Goal: Task Accomplishment & Management: Complete application form

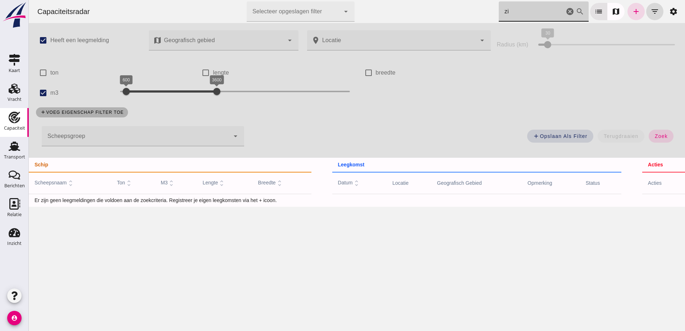
type input "z"
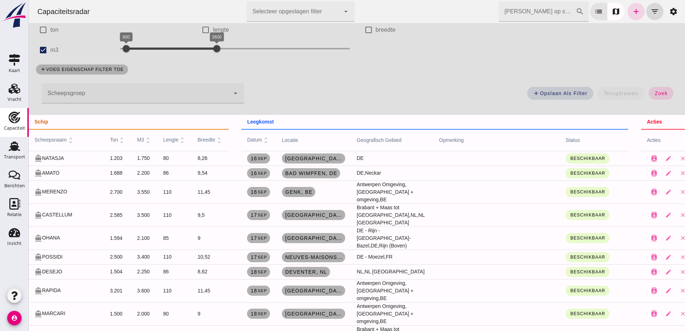
scroll to position [72, 0]
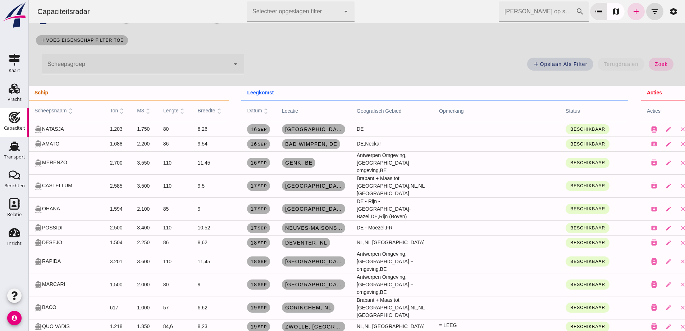
click at [83, 140] on div "directions_boat AMATO" at bounding box center [67, 144] width 64 height 8
click at [12, 213] on div "Relatie" at bounding box center [14, 214] width 14 height 5
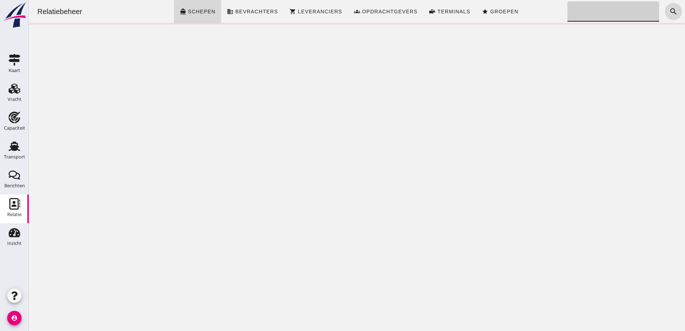
click at [597, 13] on input "Zoeken..." at bounding box center [612, 11] width 88 height 20
type input "zijpe"
drag, startPoint x: 589, startPoint y: 20, endPoint x: 547, endPoint y: 13, distance: 42.7
click at [547, 13] on div "Relatiebeheer directions_boat Schepen business Bevrachters shopping_cart Levera…" at bounding box center [357, 11] width 651 height 23
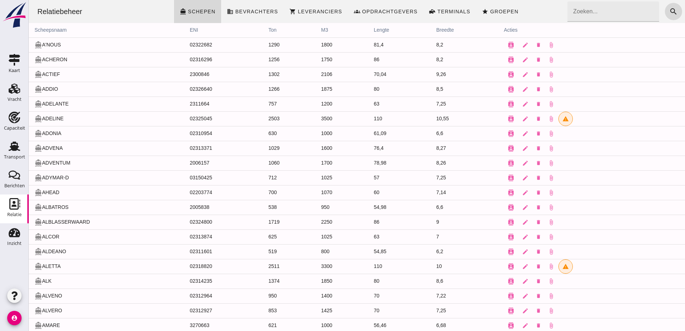
click at [616, 180] on td "contacts edit delete attach_file" at bounding box center [591, 177] width 187 height 15
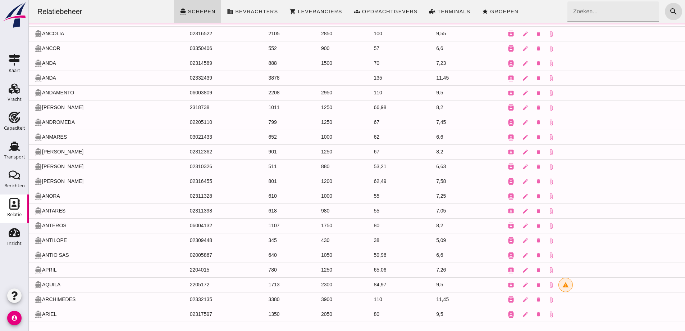
scroll to position [457, 0]
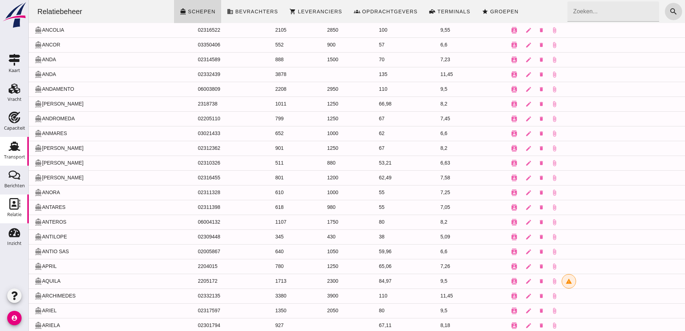
click at [18, 162] on div "Transport" at bounding box center [14, 157] width 21 height 10
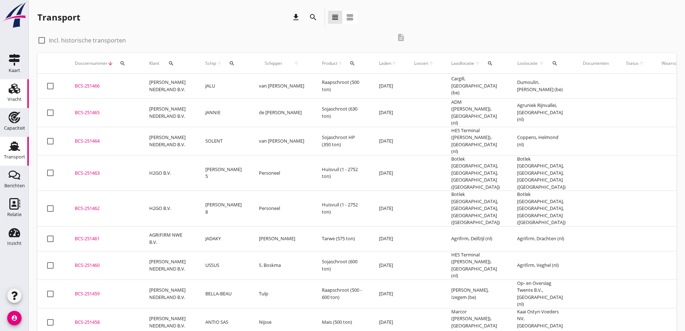
click at [14, 85] on icon "Vracht" at bounding box center [15, 89] width 12 height 12
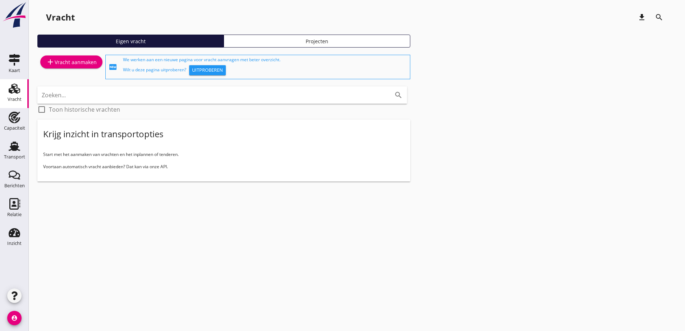
click at [87, 60] on div "add Vracht aanmaken" at bounding box center [71, 62] width 51 height 9
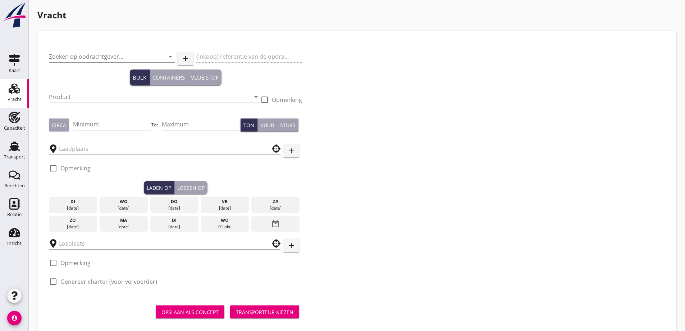
click at [108, 98] on input "Product" at bounding box center [150, 97] width 202 height 12
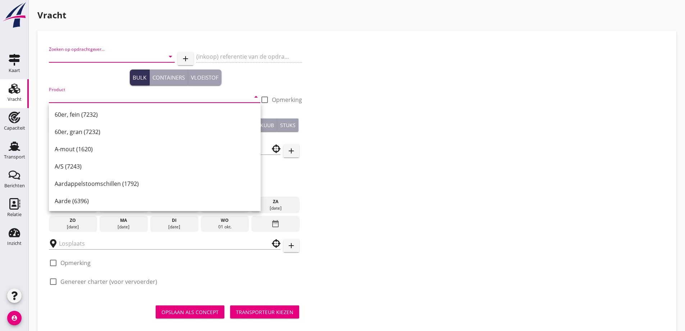
click at [87, 56] on input "Zoeken op opdrachtgever..." at bounding box center [102, 57] width 106 height 12
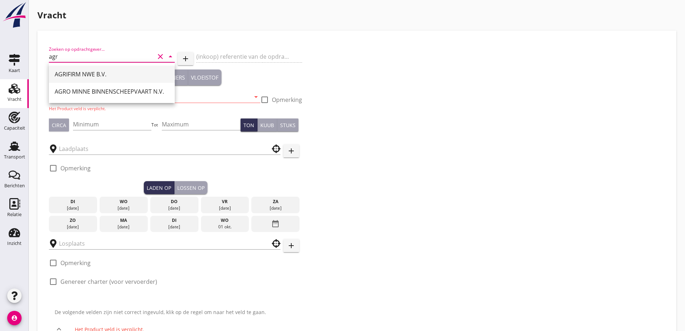
click at [99, 76] on div "AGRIFIRM NWE B.V." at bounding box center [112, 74] width 114 height 9
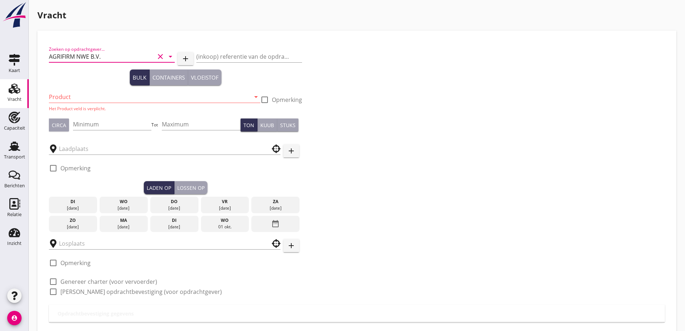
type input "AGRIFIRM NWE B.V."
click at [101, 95] on input "Product" at bounding box center [150, 97] width 202 height 12
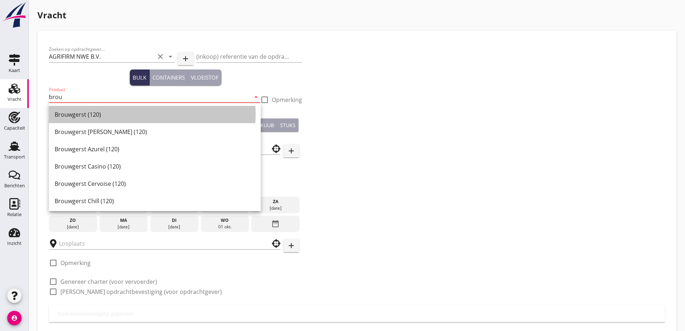
click at [127, 112] on div "Brouwgerst (120)" at bounding box center [155, 114] width 200 height 9
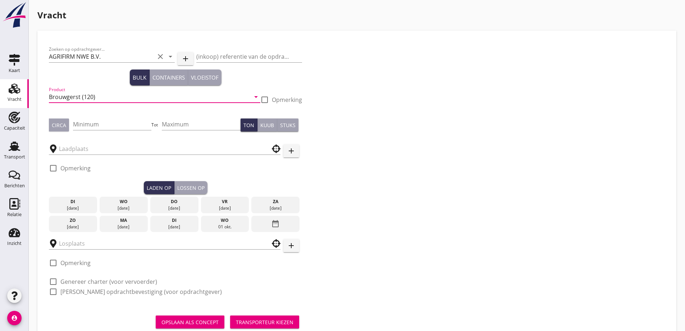
type input "Brouwgerst (120)"
click at [608, 148] on div "Zoeken op opdrachtgever... AGRIFIRM NWE B.V. clear arrow_drop_down add (inkoop)…" at bounding box center [357, 173] width 622 height 262
click at [106, 119] on input "Minimum" at bounding box center [112, 124] width 79 height 12
click at [48, 126] on div "Zoeken op opdrachtgever... AGRIFIRM NWE B.V. clear arrow_drop_down add (inkoop)…" at bounding box center [175, 173] width 259 height 262
click at [53, 125] on div "Circa" at bounding box center [59, 125] width 14 height 8
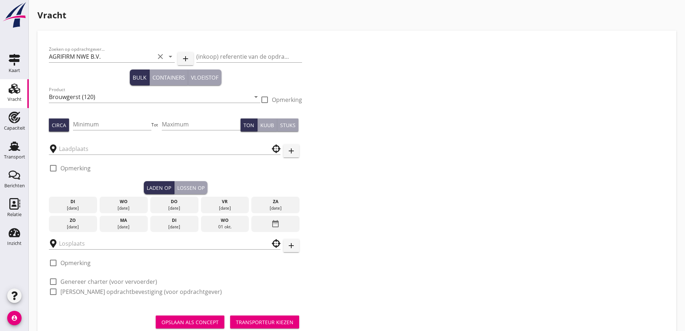
click at [98, 112] on div "Product Brouwgerst (120) arrow_drop_down" at bounding box center [155, 98] width 212 height 27
click at [105, 128] on input "Minimum" at bounding box center [112, 124] width 79 height 12
type input "960"
click at [115, 145] on input "text" at bounding box center [160, 149] width 202 height 12
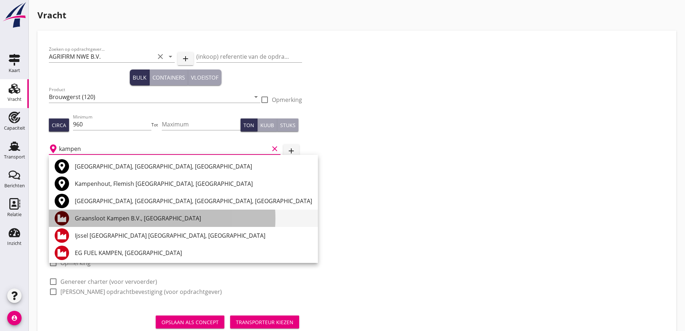
click at [118, 224] on div "Graansloot Kampen B.V., [GEOGRAPHIC_DATA]" at bounding box center [193, 217] width 237 height 17
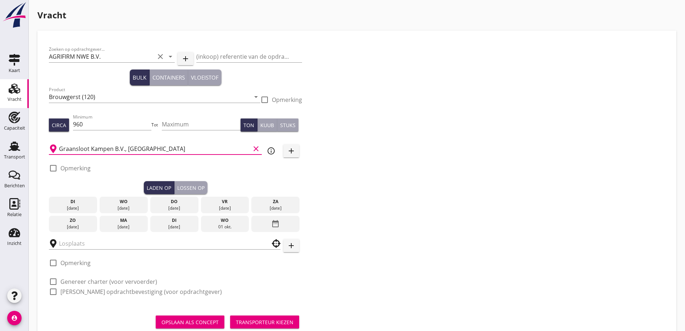
type input "Graansloot Kampen B.V., [GEOGRAPHIC_DATA]"
click at [241, 207] on div "[DATE]" at bounding box center [225, 208] width 45 height 6
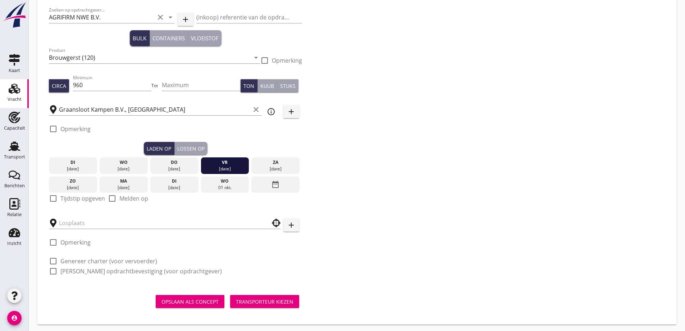
scroll to position [41, 0]
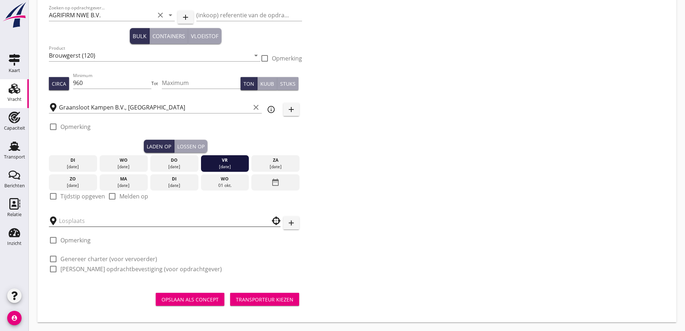
click at [81, 218] on input "text" at bounding box center [160, 221] width 202 height 12
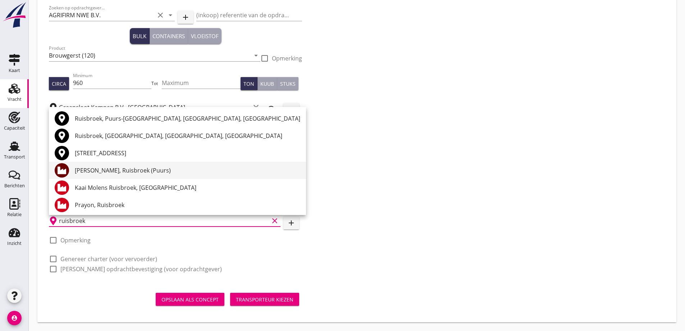
click at [94, 168] on div "Mouterij Albert, Ruisbroek (Puurs)" at bounding box center [188, 170] width 226 height 9
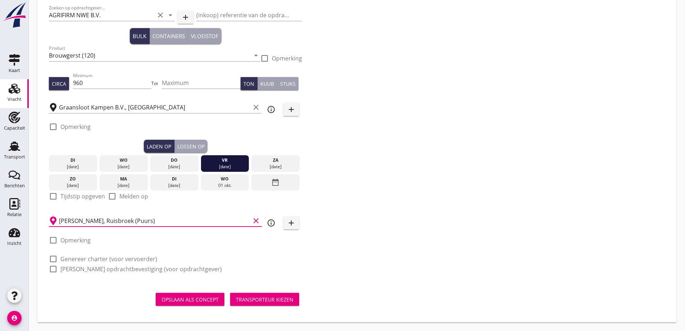
type input "Mouterij Albert, Ruisbroek (Puurs)"
click at [94, 258] on label "Genereer charter (voor vervoerder)" at bounding box center [108, 258] width 97 height 7
checkbox input "true"
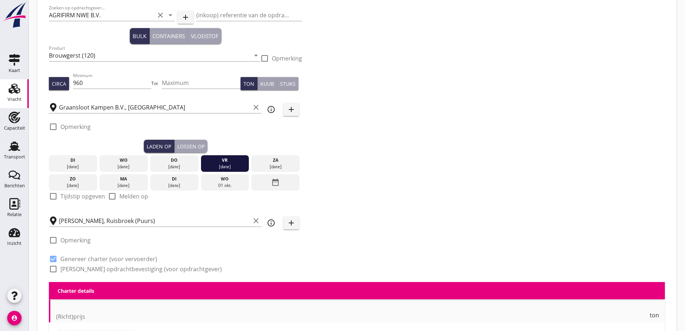
checkbox input "true"
click at [97, 266] on label "Genereer opdrachtbevestiging (voor opdrachtgever)" at bounding box center [141, 268] width 162 height 7
checkbox input "true"
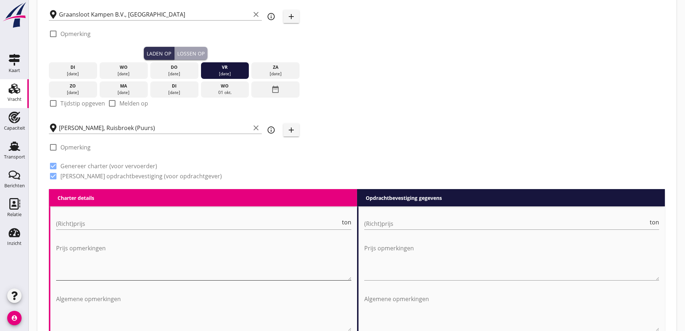
scroll to position [185, 0]
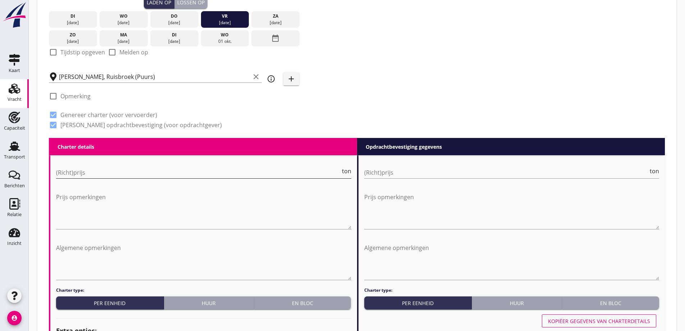
click at [106, 172] on input "(Richt)prijs" at bounding box center [198, 173] width 285 height 12
click at [227, 170] on input "(Richt)prijs" at bounding box center [198, 173] width 285 height 12
click at [199, 167] on input "(Richt)prijs" at bounding box center [198, 173] width 285 height 12
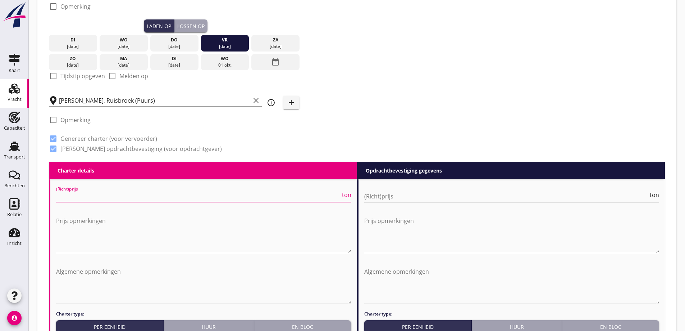
scroll to position [149, 0]
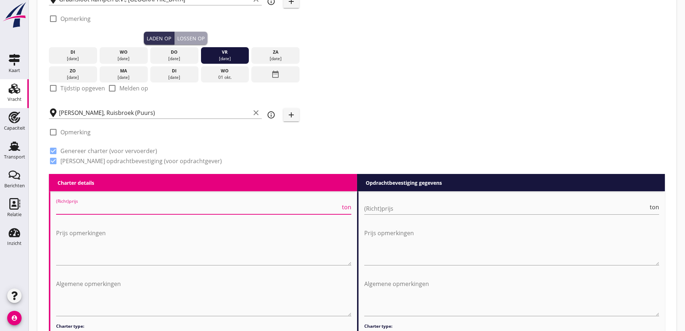
click at [319, 206] on input "(Richt)prijs" at bounding box center [198, 209] width 285 height 12
type input "8000"
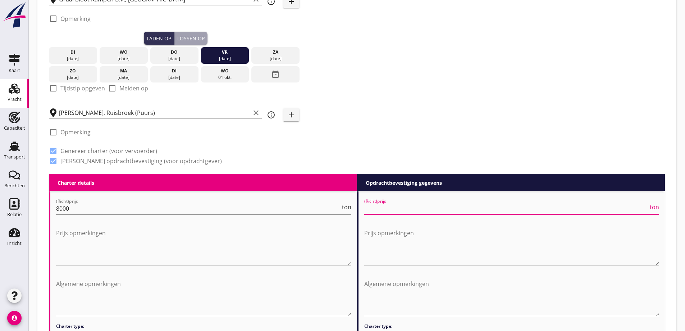
click at [473, 203] on input "(Richt)prijs" at bounding box center [507, 209] width 285 height 12
type input "8"
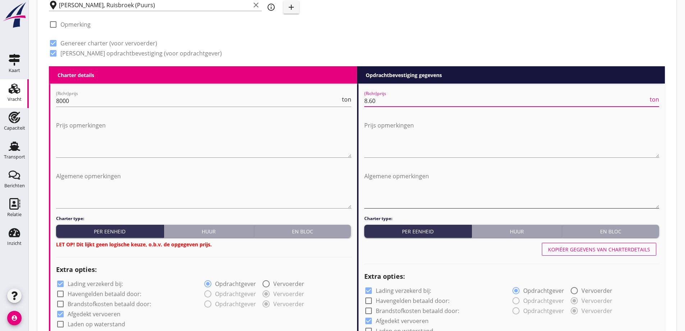
scroll to position [257, 0]
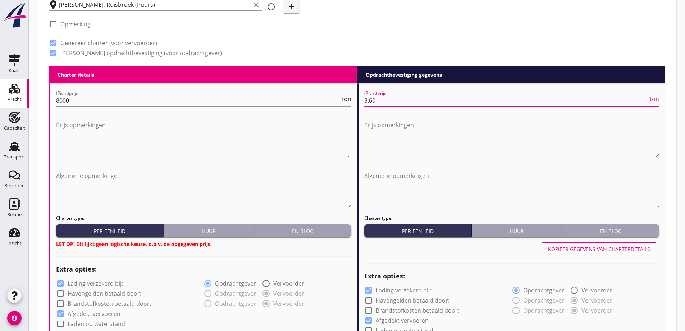
type input "8.60"
click at [332, 229] on div "En bloc" at bounding box center [302, 231] width 91 height 8
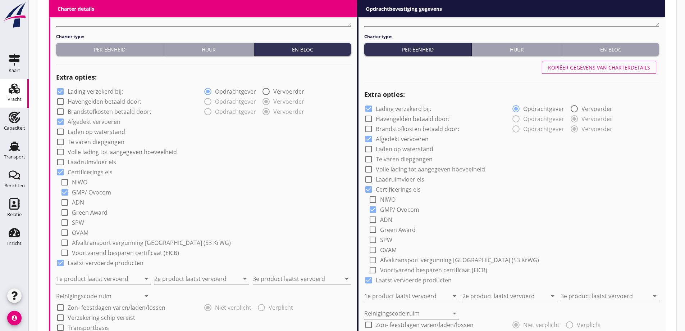
scroll to position [473, 0]
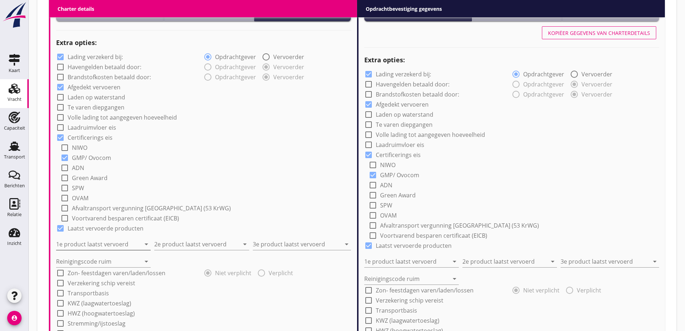
click at [117, 244] on input "1e product laatst vervoerd" at bounding box center [98, 244] width 85 height 12
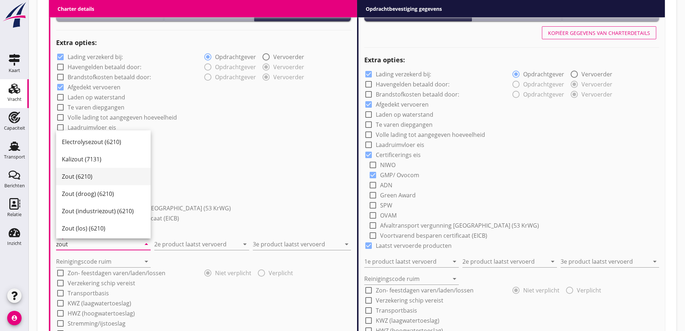
click at [103, 178] on div "Zout (6210)" at bounding box center [103, 176] width 83 height 9
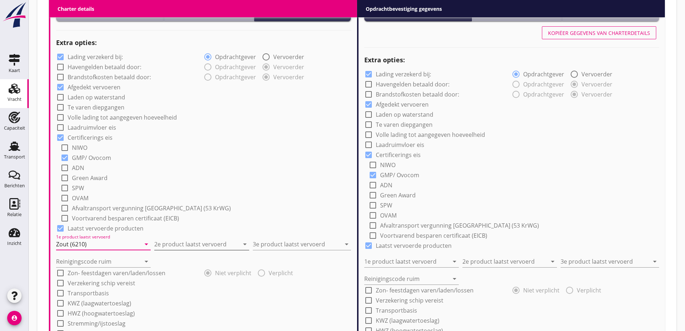
type input "Zout (6210)"
click at [181, 242] on input "2e product laatst vervoerd" at bounding box center [196, 244] width 85 height 12
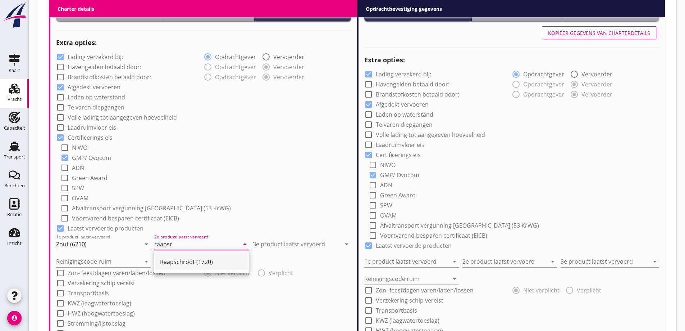
click at [200, 266] on div "Raapschroot (1720)" at bounding box center [201, 261] width 83 height 17
type input "Raapschroot (1720)"
click at [295, 235] on div "3e product laatst vervoerd arrow_drop_down" at bounding box center [302, 242] width 98 height 16
click at [297, 243] on input "3e product laatst vervoerd" at bounding box center [297, 244] width 88 height 12
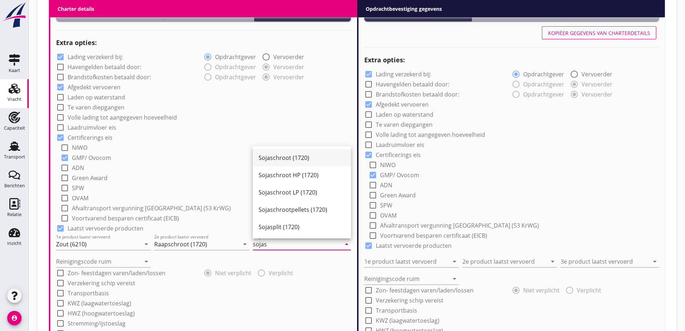
drag, startPoint x: 284, startPoint y: 153, endPoint x: 146, endPoint y: 220, distance: 153.5
click at [284, 153] on div "Sojaschroot (1720)" at bounding box center [302, 157] width 87 height 17
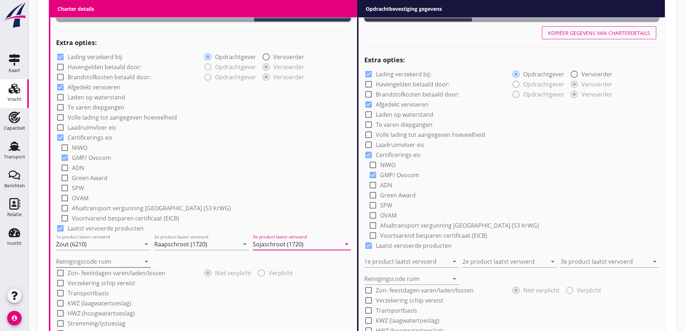
type input "Sojaschroot (1720)"
click at [87, 259] on input "Reinigingscode ruim" at bounding box center [98, 261] width 85 height 12
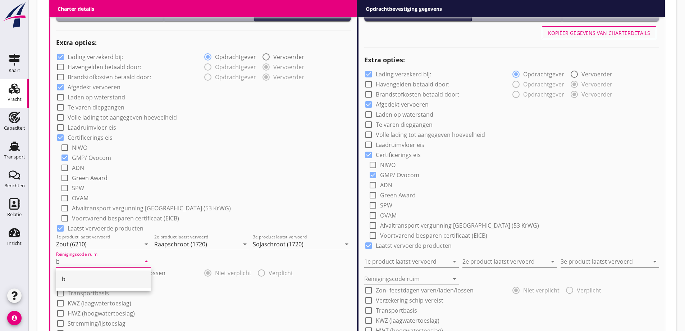
click at [97, 285] on div "b" at bounding box center [103, 278] width 83 height 17
type input "b"
click at [224, 274] on div "radio_button_checked Niet verplicht radio_button_unchecked Verplicht" at bounding box center [278, 272] width 148 height 10
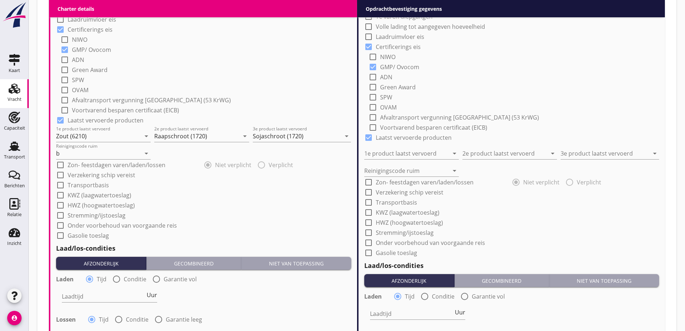
scroll to position [653, 0]
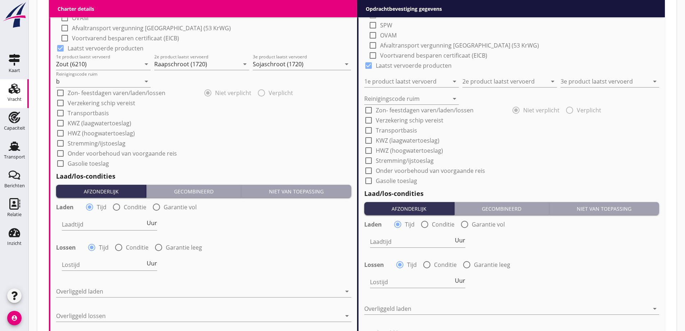
click at [126, 208] on label "Conditie" at bounding box center [135, 206] width 23 height 7
radio input "false"
radio input "true"
drag, startPoint x: 129, startPoint y: 219, endPoint x: 128, endPoint y: 224, distance: 5.1
click at [129, 219] on div at bounding box center [129, 224] width 134 height 12
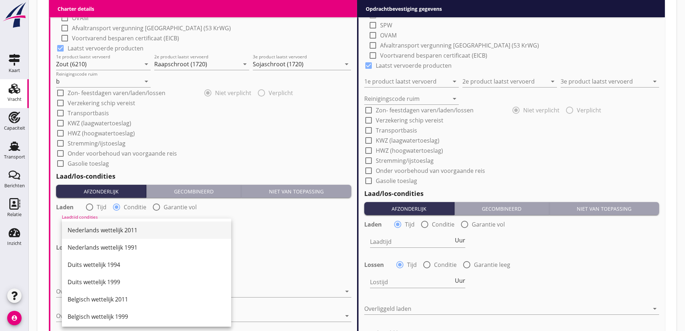
click at [128, 226] on div "Nederlands wettelijk 2011" at bounding box center [147, 230] width 158 height 9
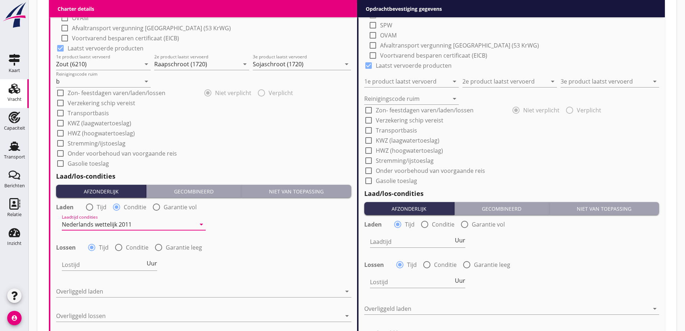
click at [125, 246] on div "radio_button_unchecked Conditie" at bounding box center [131, 247] width 34 height 9
click at [119, 249] on div at bounding box center [119, 247] width 12 height 12
radio input "false"
radio input "true"
click at [122, 263] on div at bounding box center [129, 265] width 134 height 12
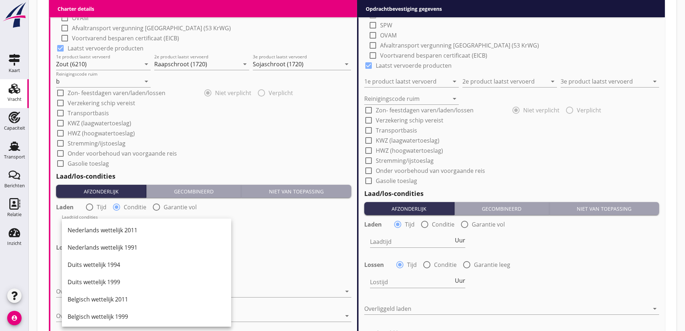
click at [122, 230] on div "Nederlands wettelijk 2011" at bounding box center [147, 230] width 158 height 9
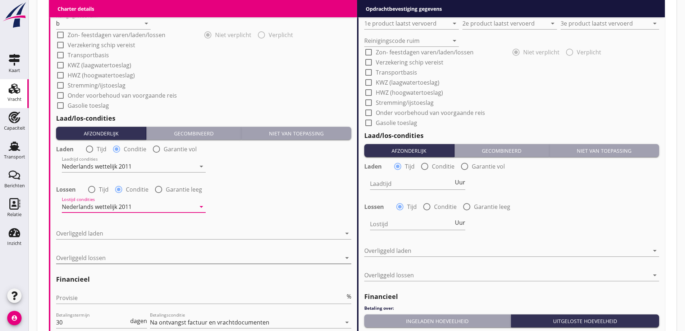
scroll to position [725, 0]
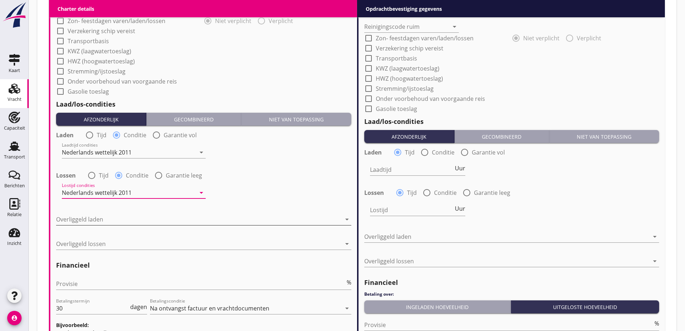
click at [123, 223] on div at bounding box center [198, 219] width 285 height 12
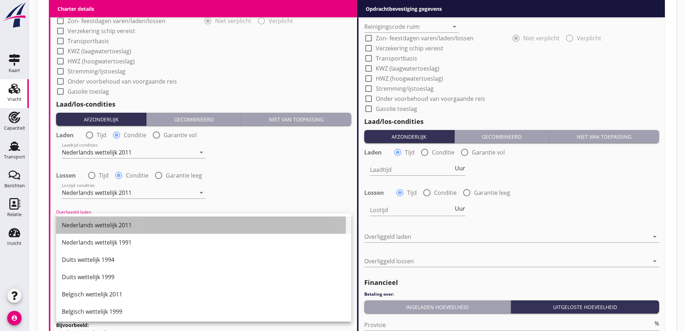
click at [122, 226] on div "Nederlands wettelijk 2011" at bounding box center [204, 225] width 284 height 9
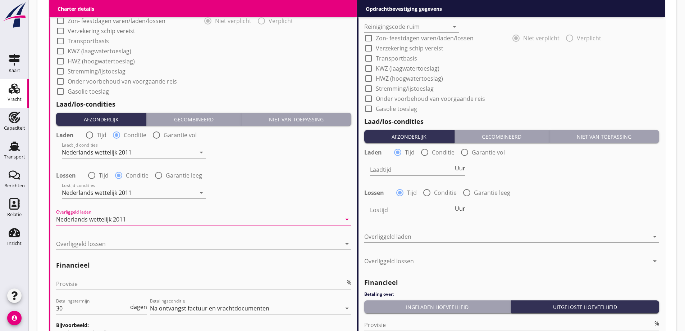
click at [120, 248] on div at bounding box center [198, 244] width 285 height 12
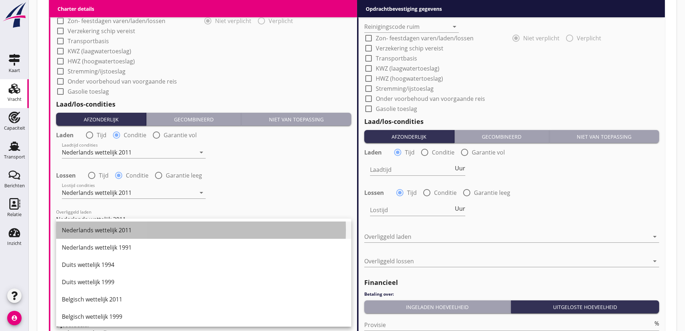
drag, startPoint x: 122, startPoint y: 229, endPoint x: 127, endPoint y: 232, distance: 5.8
click at [122, 229] on div "Nederlands wettelijk 2011" at bounding box center [204, 230] width 284 height 9
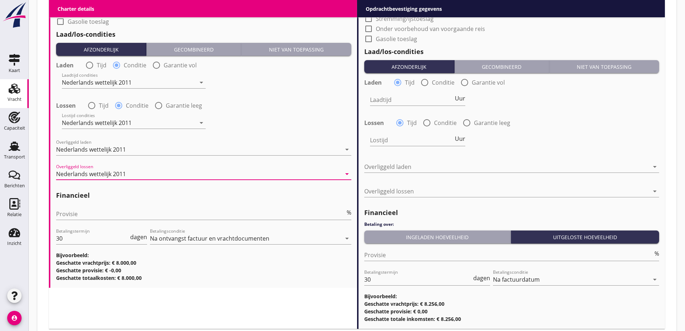
scroll to position [797, 0]
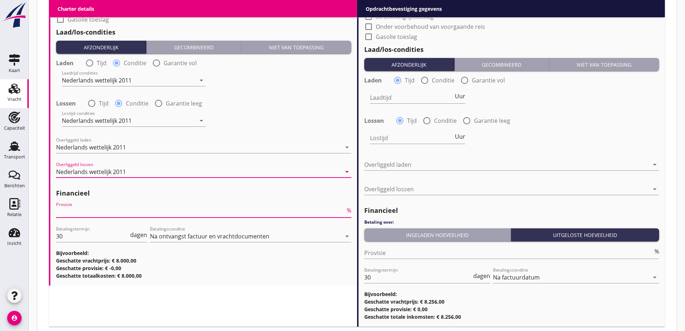
click at [124, 213] on input "Provisie" at bounding box center [200, 212] width 289 height 12
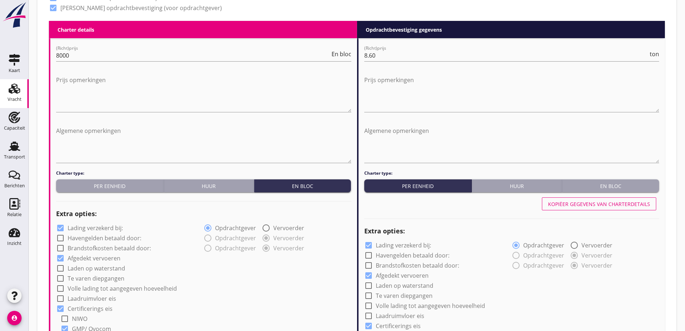
scroll to position [302, 0]
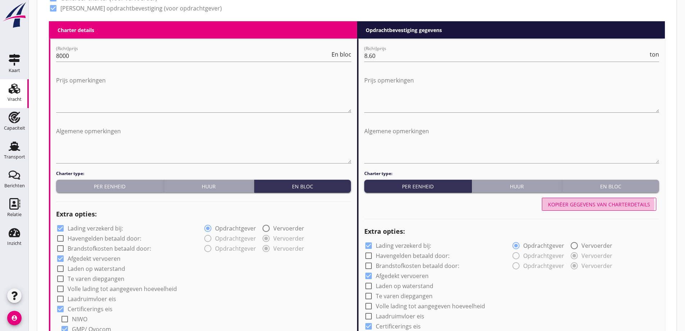
click at [610, 199] on button "Kopiëer gegevens van charterdetails" at bounding box center [599, 204] width 114 height 13
type input "Zout (6210)"
type input "Raapschroot (1720)"
type input "Sojaschroot (1720)"
type input "b"
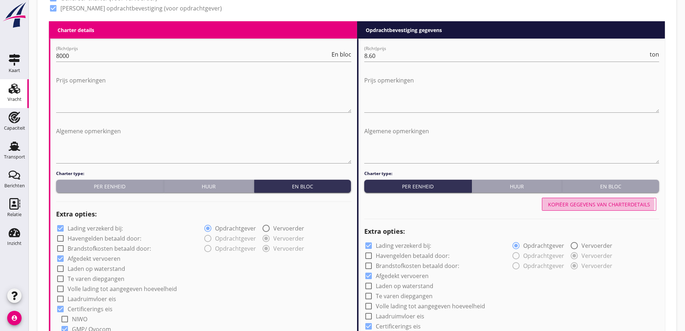
radio input "false"
radio input "true"
radio input "false"
radio input "true"
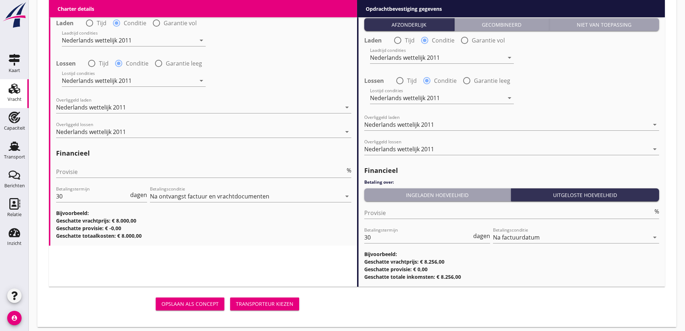
scroll to position [842, 0]
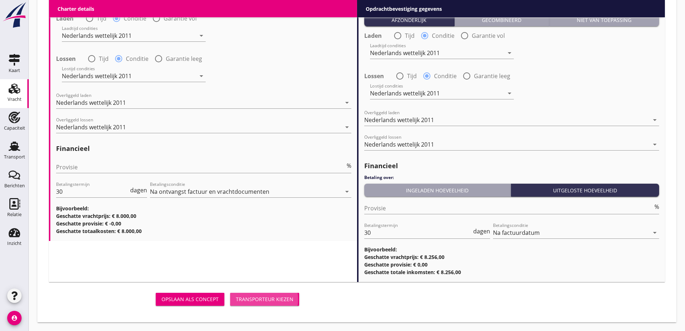
click at [292, 297] on div "Transporteur kiezen" at bounding box center [265, 299] width 58 height 8
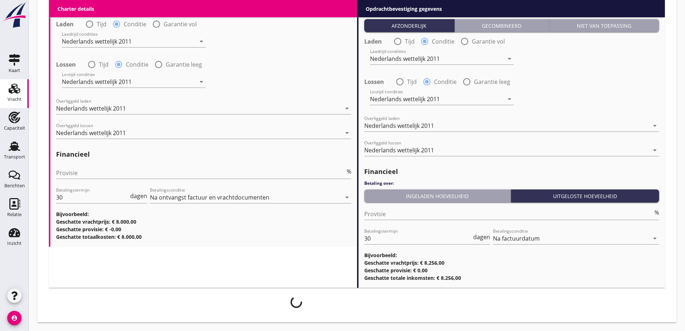
scroll to position [836, 0]
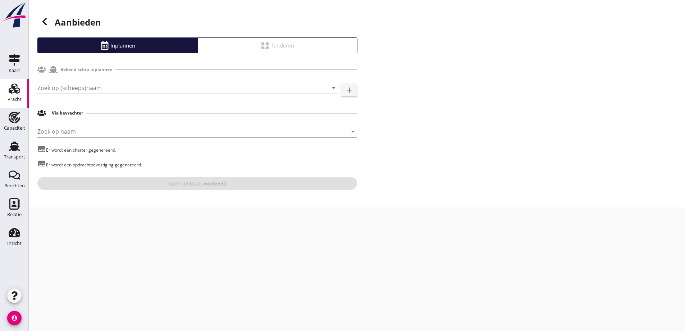
click at [129, 88] on input "Zoek op (scheeps)naam" at bounding box center [177, 88] width 281 height 12
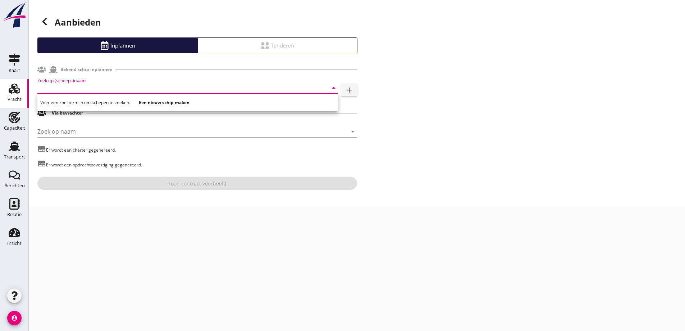
click at [148, 98] on div "Voer een zoekterm in om schepen te zoeken. Een nieuw schip maken" at bounding box center [189, 103] width 298 height 12
click at [149, 100] on strong "Een nieuw schip maken" at bounding box center [164, 102] width 51 height 6
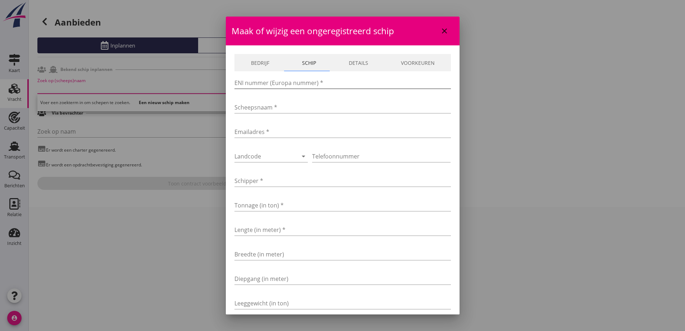
click at [305, 83] on input "ENI nummer (Europa nummer) *" at bounding box center [343, 83] width 217 height 12
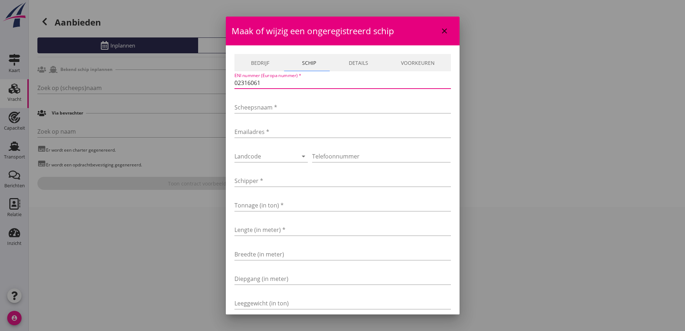
type input "02316061"
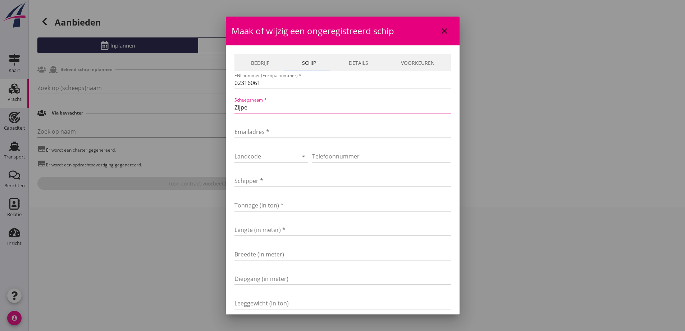
type input "Zijpe"
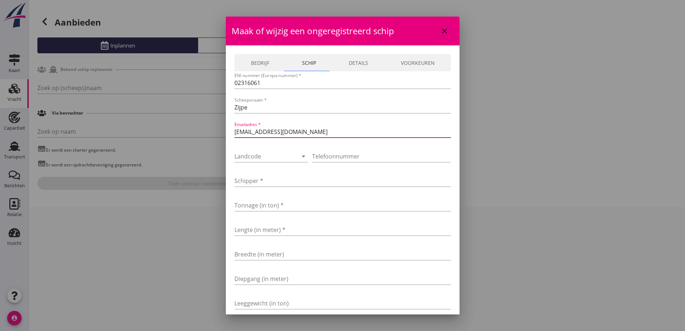
type input "zijpe@shipmail.nl"
click at [282, 150] on div at bounding box center [262, 156] width 54 height 12
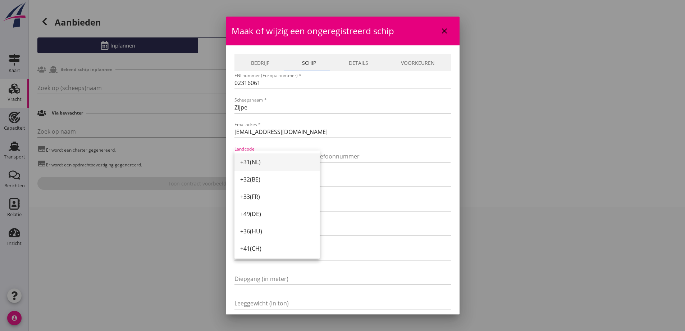
click at [280, 161] on div "+31(NL)" at bounding box center [277, 162] width 74 height 9
click at [349, 155] on input "Telefoonnummer" at bounding box center [381, 156] width 139 height 12
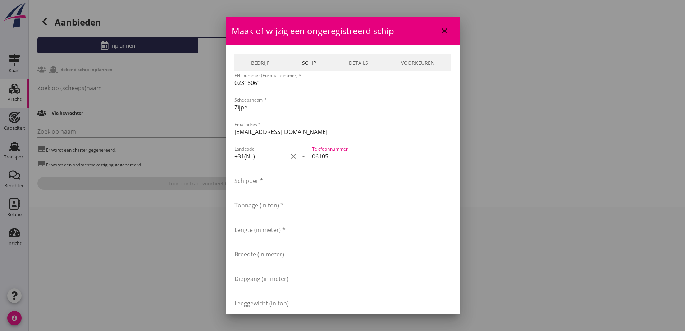
click at [350, 154] on input "06105" at bounding box center [381, 156] width 139 height 12
type input "0610561326"
click at [344, 175] on input "Schipper *" at bounding box center [343, 181] width 217 height 12
type input "Knop"
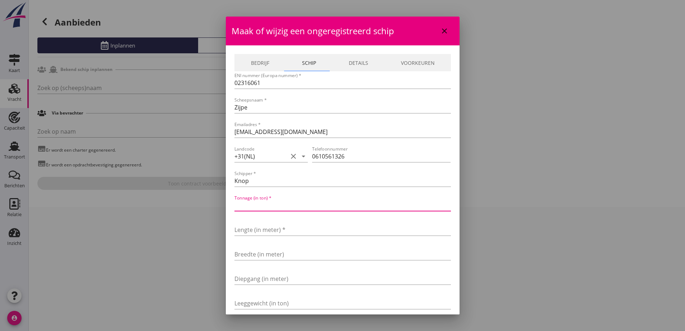
click at [285, 210] on input "Tonnage (in ton) *" at bounding box center [343, 205] width 217 height 12
type input "1352"
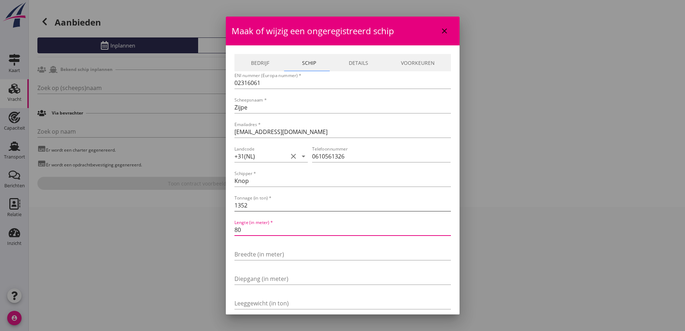
type input "80"
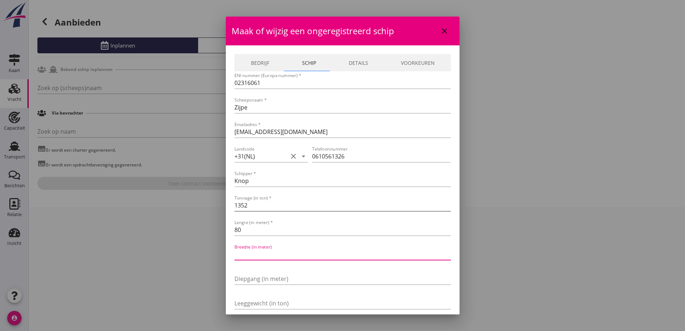
type input "9"
type input "9.5"
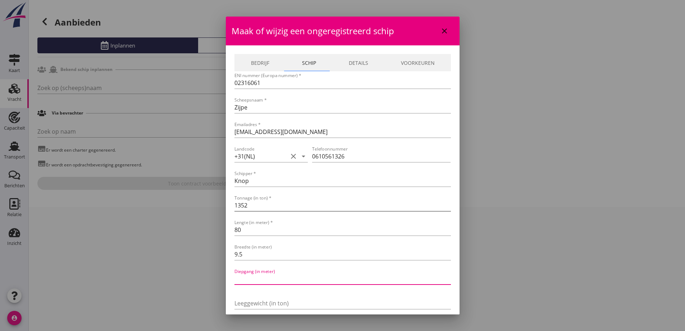
type input "2"
type input "2.72"
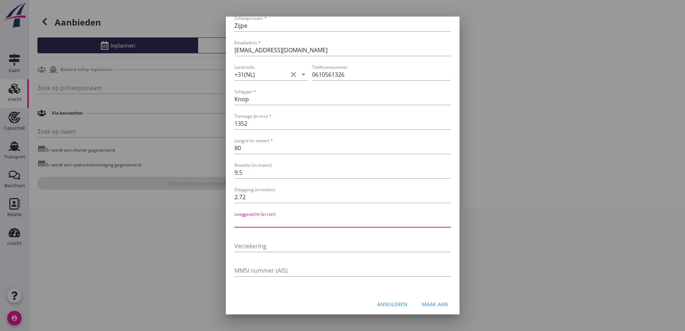
scroll to position [85, 0]
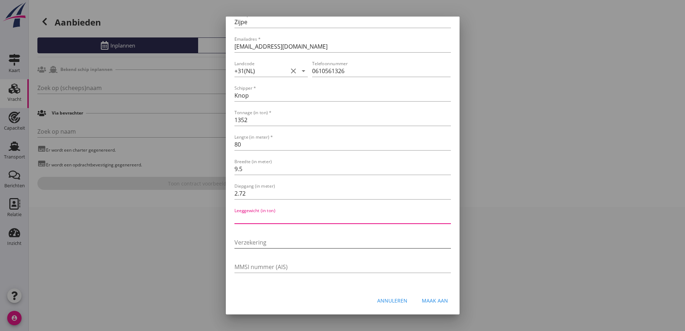
click at [246, 241] on input "Verzekering" at bounding box center [343, 242] width 217 height 12
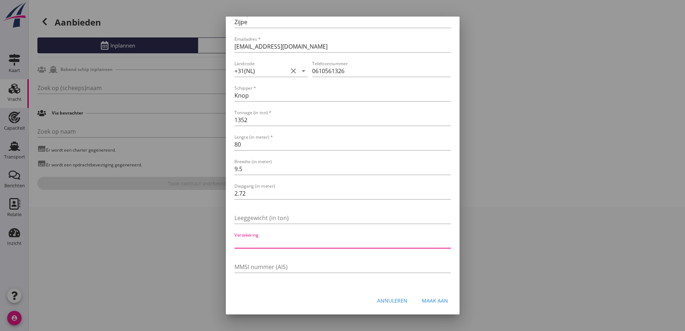
type input "EOC"
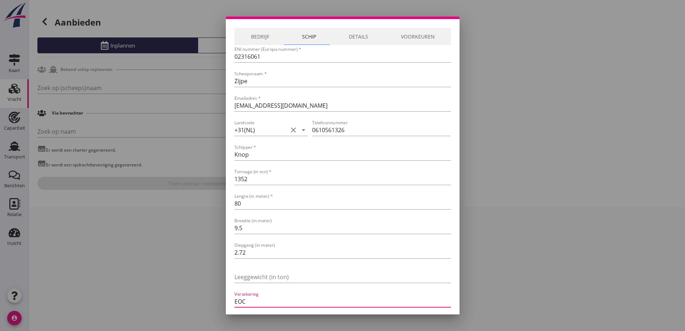
scroll to position [0, 0]
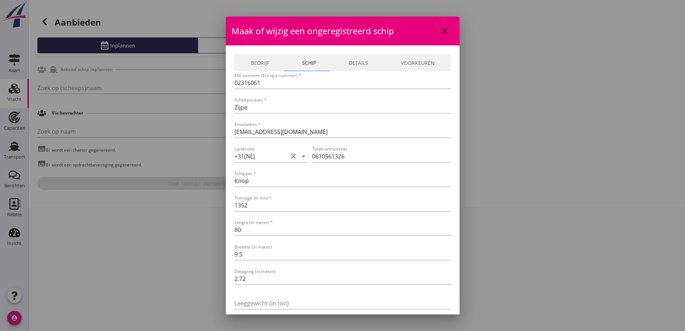
click at [349, 67] on link "Details" at bounding box center [358, 62] width 52 height 17
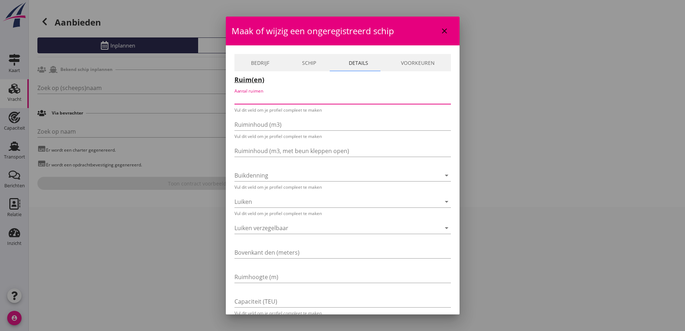
click at [319, 99] on input "Aantal ruimen" at bounding box center [338, 98] width 207 height 12
click at [305, 63] on link "Schip" at bounding box center [309, 62] width 47 height 17
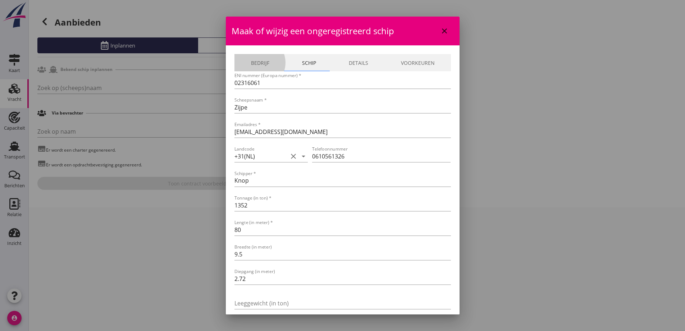
click at [264, 67] on link "Bedrijf" at bounding box center [260, 62] width 51 height 17
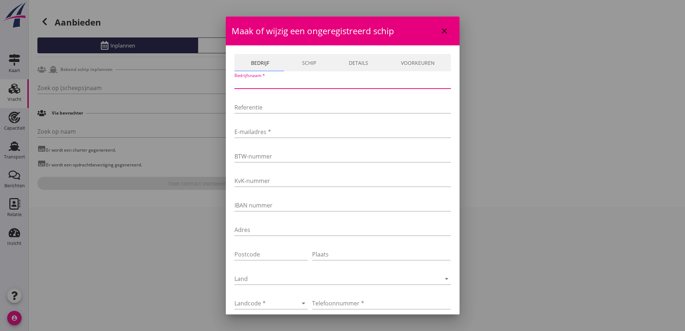
click at [317, 85] on input "Bedrijfsnaam *" at bounding box center [343, 83] width 217 height 12
type input "VOF Zijpe"
click at [298, 63] on link "Schip" at bounding box center [309, 62] width 47 height 17
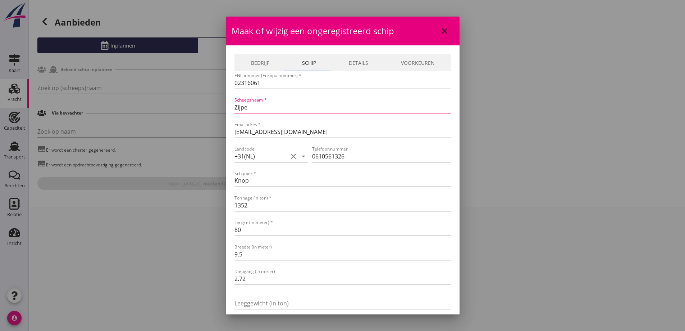
scroll to position [0, 0]
drag, startPoint x: 296, startPoint y: 106, endPoint x: 222, endPoint y: 112, distance: 74.4
click at [222, 112] on div "Ja Nee Liever niet Ja Nee Liever niet Ja Nee Liever niet Ja Nee Liever niet Ja …" at bounding box center [342, 165] width 685 height 331
type input "ZIJPE"
click at [265, 68] on link "Bedrijf" at bounding box center [260, 62] width 51 height 17
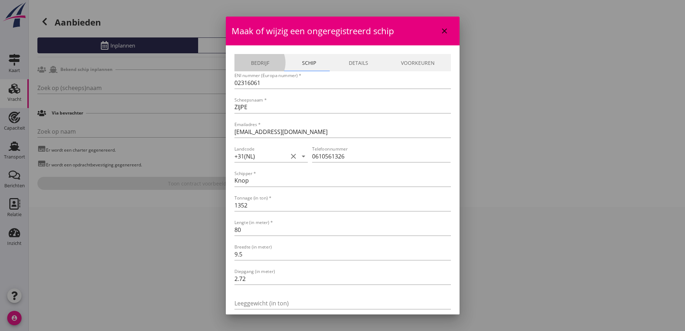
scroll to position [0, 0]
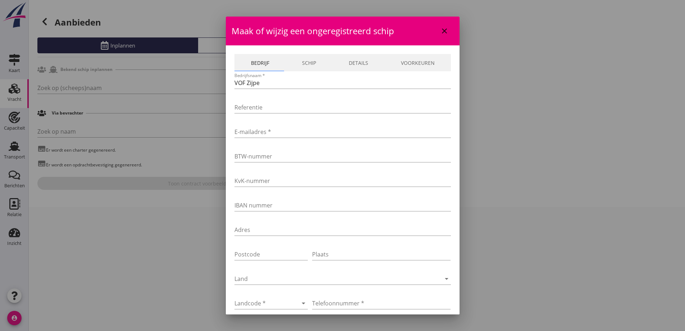
click at [277, 124] on div "E-mailadres *" at bounding box center [343, 133] width 217 height 23
click at [276, 127] on input "E-mailadres *" at bounding box center [343, 132] width 217 height 12
type input "V"
type input "v"
type input "zijpe@shipmail.nl"
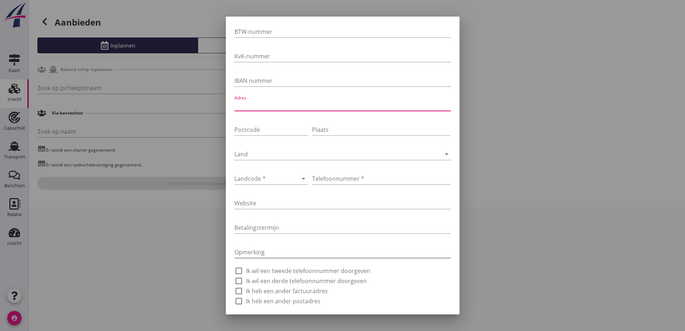
scroll to position [144, 0]
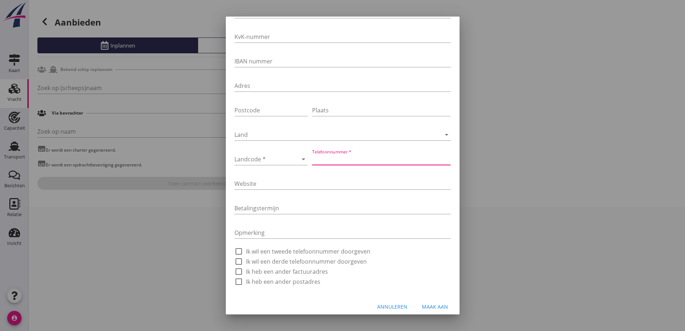
click at [355, 157] on input "Telefoonnummer *" at bounding box center [381, 159] width 139 height 12
click at [273, 160] on div at bounding box center [262, 159] width 54 height 12
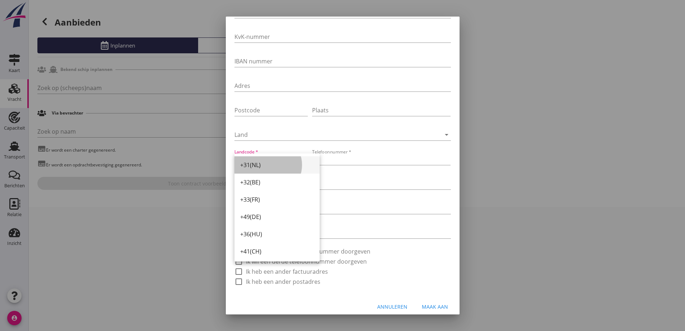
click at [277, 169] on div "+31(NL)" at bounding box center [277, 164] width 74 height 17
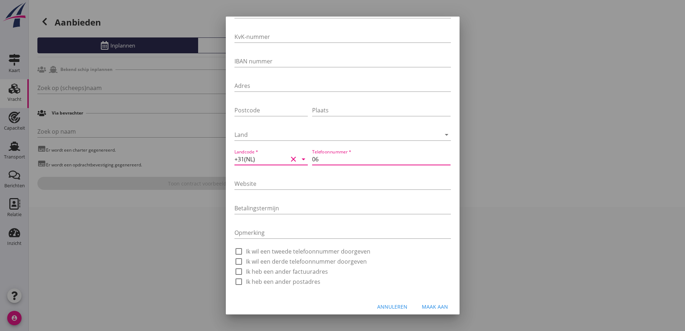
click at [336, 159] on input "06" at bounding box center [381, 159] width 139 height 12
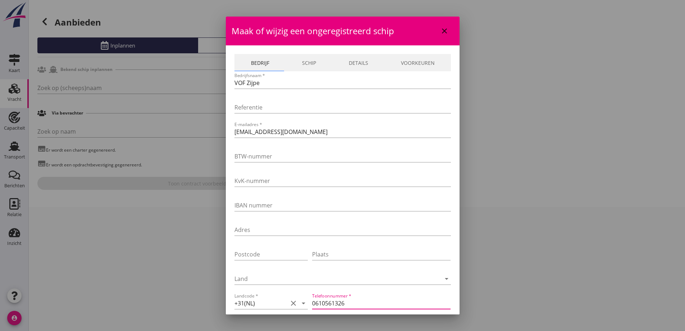
type input "0610561326"
click at [317, 66] on link "Schip" at bounding box center [309, 62] width 47 height 17
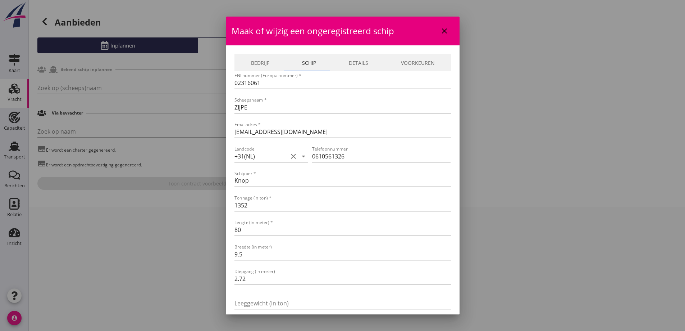
click at [363, 67] on link "Details" at bounding box center [358, 62] width 52 height 17
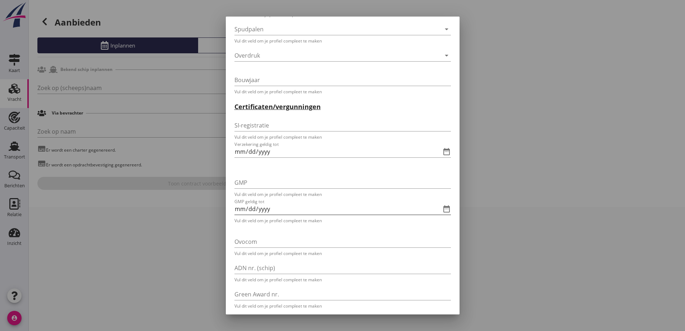
scroll to position [1331, 0]
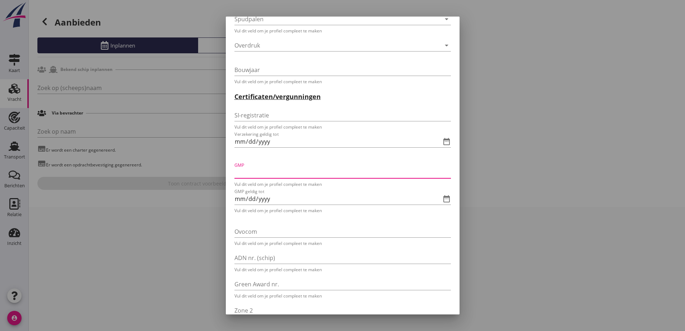
click at [266, 171] on input "GMP" at bounding box center [338, 173] width 207 height 12
click at [236, 172] on input "027114" at bounding box center [338, 173] width 207 height 12
type input "GMP27114"
click at [279, 195] on input "GMP geldig tot" at bounding box center [333, 197] width 196 height 12
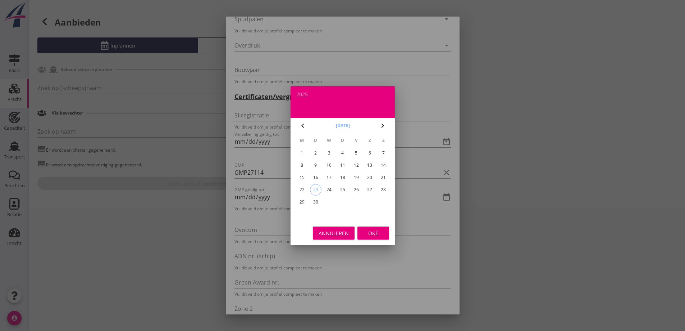
click at [352, 127] on button "[DATE]" at bounding box center [343, 125] width 18 height 11
click at [372, 204] on div "dec" at bounding box center [374, 207] width 19 height 6
click at [352, 126] on button "december 2025" at bounding box center [343, 125] width 18 height 11
click at [378, 127] on div "chevron_left 2025 chevron_right" at bounding box center [343, 126] width 104 height 16
click at [379, 127] on icon "chevron_right" at bounding box center [383, 125] width 9 height 9
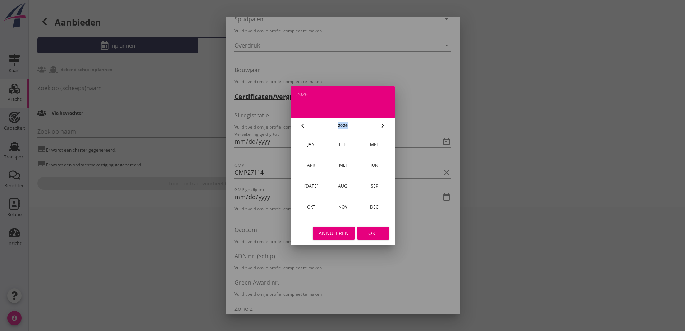
click at [375, 206] on div "dec" at bounding box center [374, 207] width 19 height 6
click at [342, 199] on div "31" at bounding box center [343, 202] width 12 height 12
type input "2026-12-31"
click at [372, 235] on div "Oké" at bounding box center [373, 233] width 20 height 8
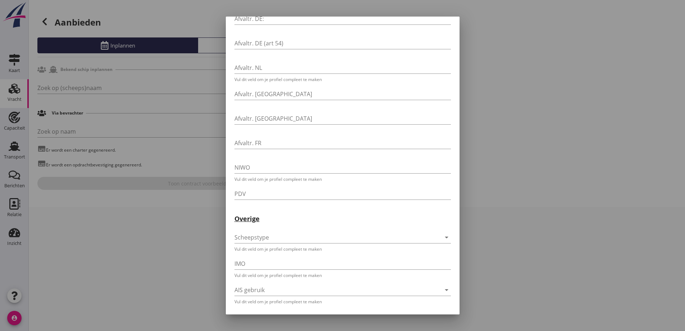
scroll to position [1670, 0]
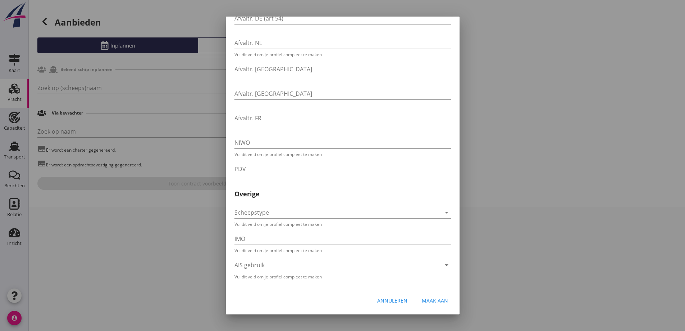
click at [440, 298] on div "Maak aan" at bounding box center [435, 300] width 26 height 8
type input "ZIJPE"
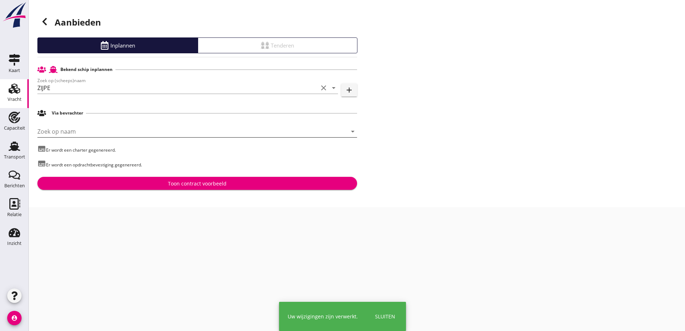
click at [76, 129] on input "Zoek op naam" at bounding box center [187, 132] width 300 height 12
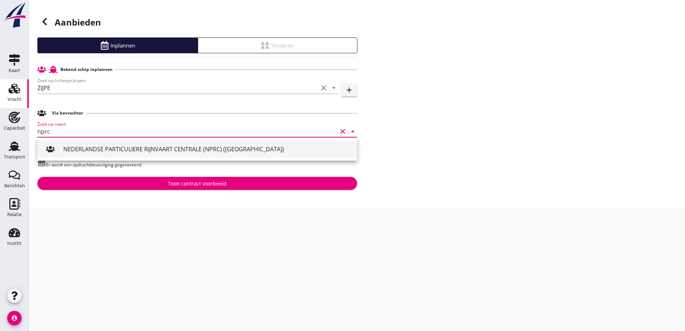
click at [82, 148] on div "NEDERLANDSE PARTICULIERE RIJNVAART CENTRALE (NPRC) (ROTTERDAM)" at bounding box center [207, 149] width 288 height 9
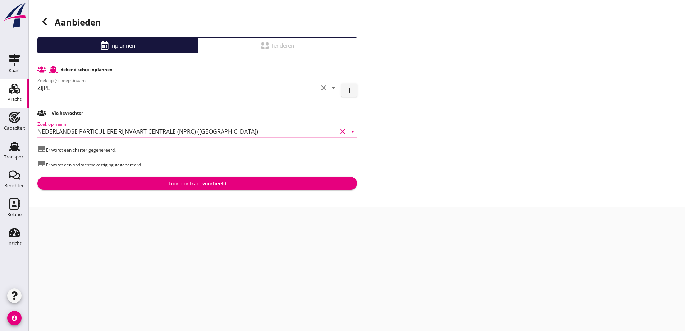
type input "NEDERLANDSE PARTICULIERE RIJNVAART CENTRALE (NPRC) (ROTTERDAM)"
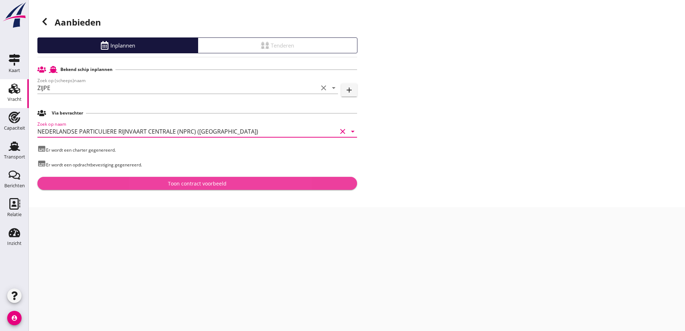
click at [95, 184] on div "Toon contract voorbeeld" at bounding box center [197, 184] width 308 height 8
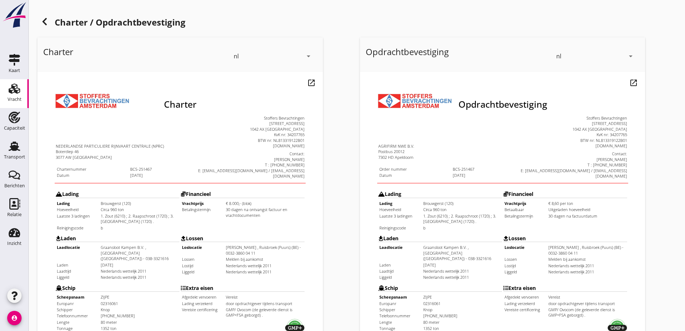
click at [42, 22] on icon at bounding box center [44, 21] width 9 height 9
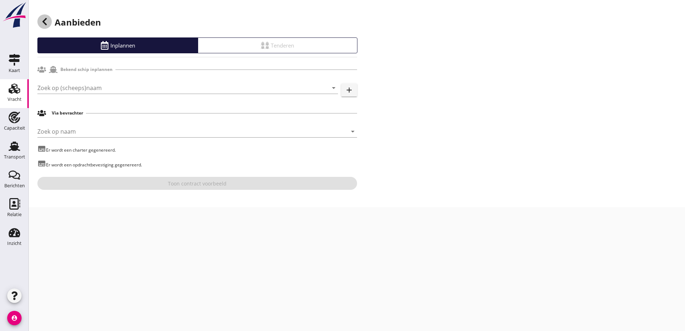
click at [42, 22] on icon at bounding box center [44, 21] width 9 height 9
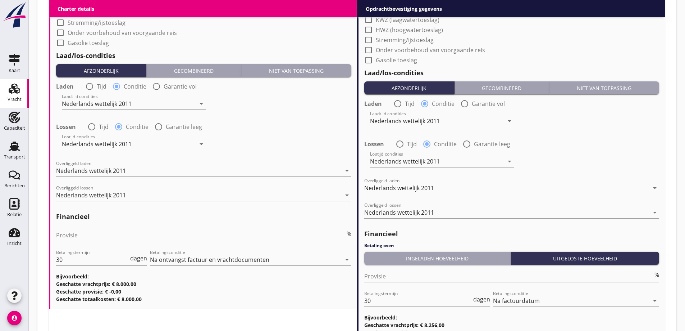
scroll to position [792, 0]
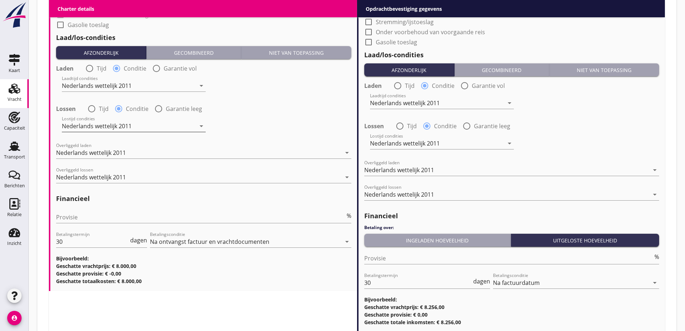
click at [116, 123] on div "Nederlands wettelijk 2011" at bounding box center [97, 126] width 70 height 6
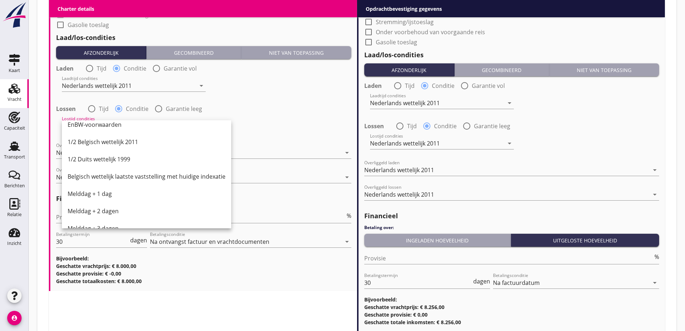
scroll to position [216, 0]
click at [120, 172] on div "Melddag + 2 dagen" at bounding box center [147, 175] width 158 height 9
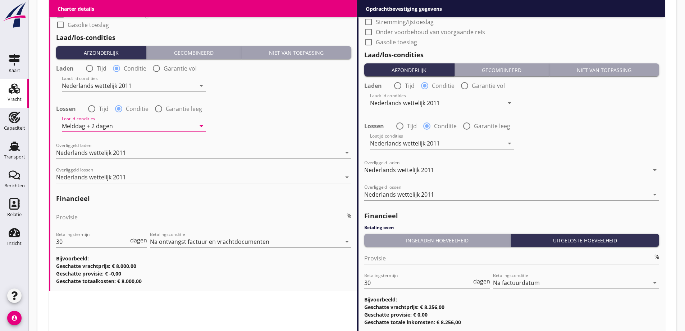
click at [120, 178] on div "Nederlands wettelijk 2011" at bounding box center [91, 177] width 70 height 6
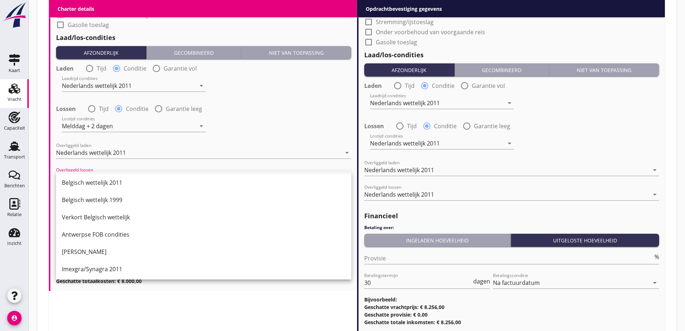
scroll to position [72, 0]
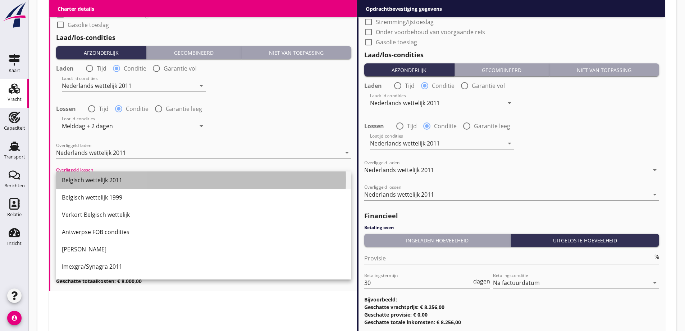
click at [111, 184] on div "Belgisch wettelijk 2011" at bounding box center [204, 180] width 284 height 9
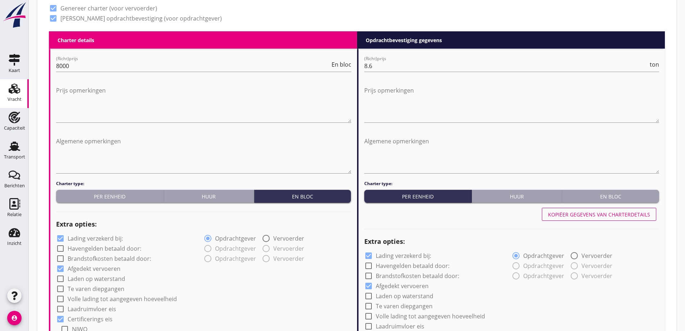
scroll to position [288, 0]
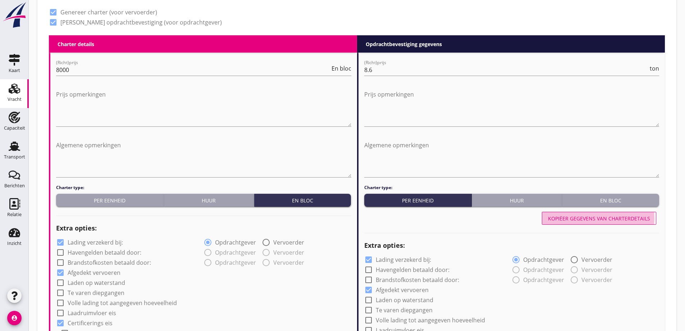
click at [629, 217] on div "Kopiëer gegevens van charterdetails" at bounding box center [599, 218] width 102 height 8
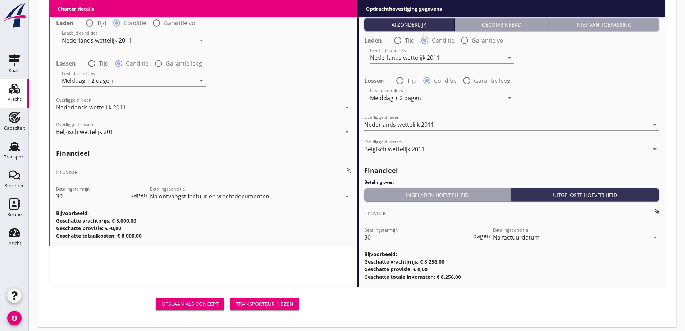
scroll to position [842, 0]
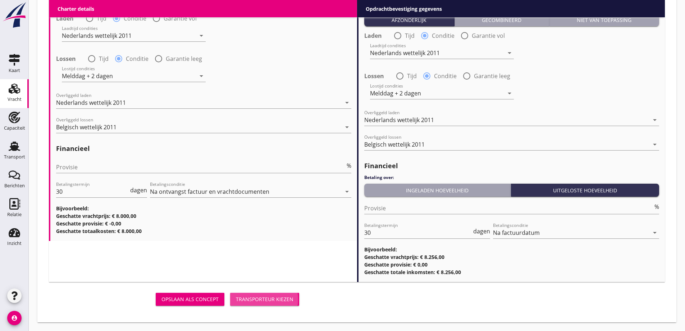
click at [266, 299] on div "Transporteur kiezen" at bounding box center [265, 299] width 58 height 8
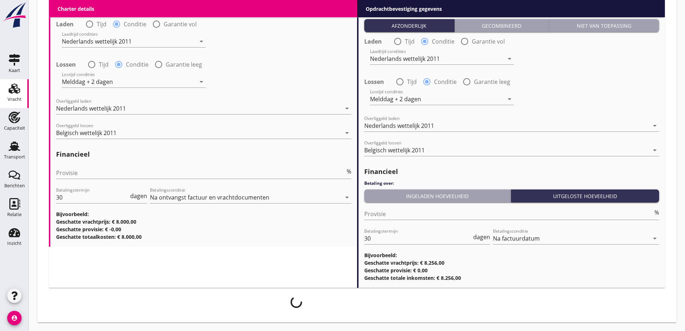
scroll to position [836, 0]
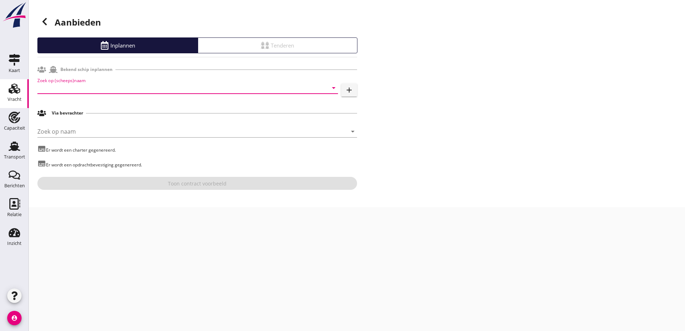
click at [182, 85] on input "Zoek op (scheeps)naam" at bounding box center [177, 88] width 281 height 12
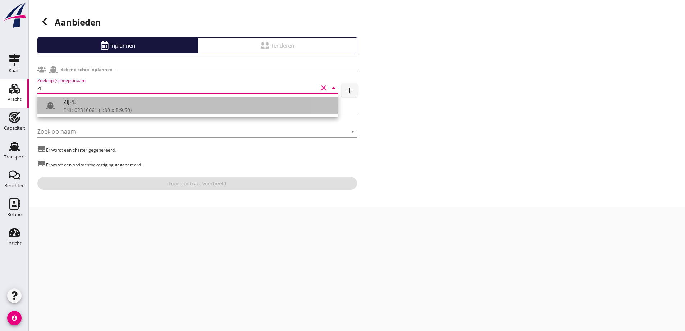
click at [171, 108] on div "ENI: 02316061 (L:80 x B:9.50)" at bounding box center [197, 110] width 269 height 8
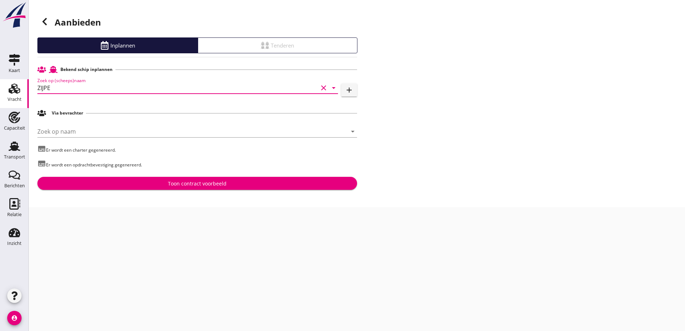
type input "ZIJPE"
click at [166, 125] on div "Zoek op naam arrow_drop_down" at bounding box center [197, 132] width 320 height 23
click at [159, 127] on input "Zoek op naam" at bounding box center [187, 132] width 300 height 12
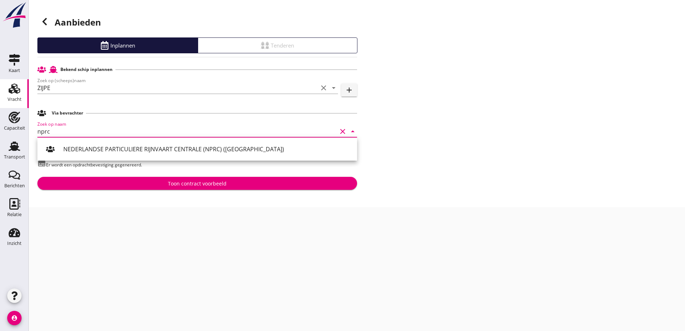
click at [188, 147] on div "NEDERLANDSE PARTICULIERE RIJNVAART CENTRALE (NPRC) (ROTTERDAM)" at bounding box center [207, 149] width 288 height 9
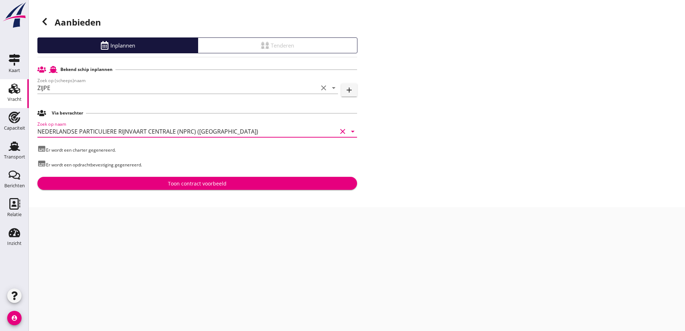
type input "NEDERLANDSE PARTICULIERE RIJNVAART CENTRALE (NPRC) (ROTTERDAM)"
click at [222, 200] on div "Aanbieden Inplannen Tenderen Bekend schip inplannen Zoek op (scheeps)naam ZIJPE…" at bounding box center [357, 103] width 657 height 207
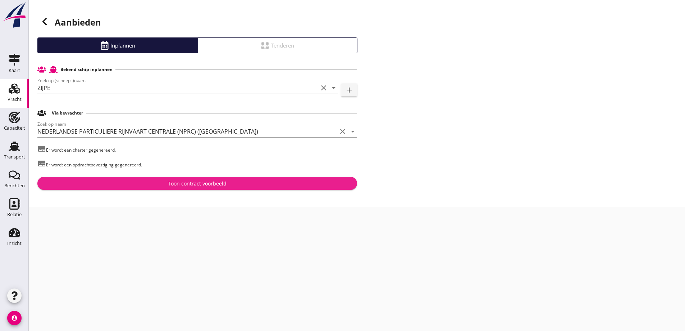
click at [224, 179] on button "Toon contract voorbeeld" at bounding box center [197, 183] width 320 height 13
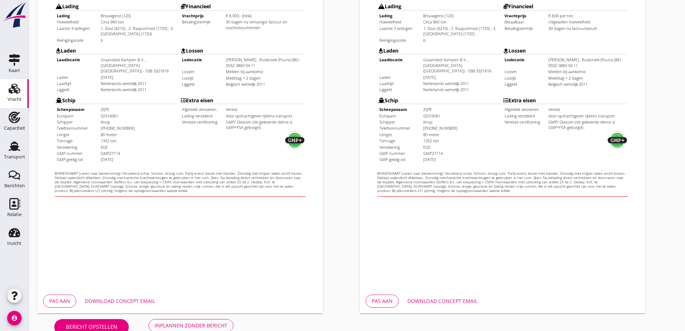
scroll to position [202, 0]
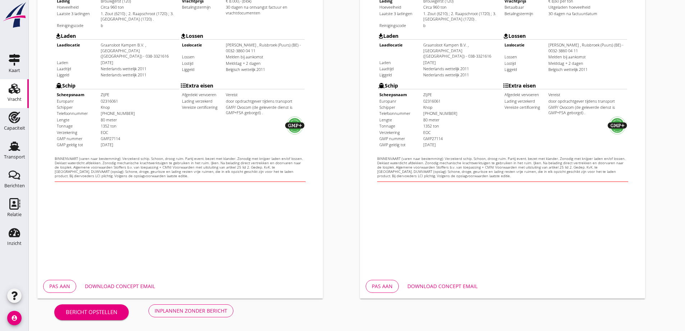
click at [149, 285] on div "Download concept email" at bounding box center [120, 286] width 70 height 8
click at [423, 287] on div "Download concept email" at bounding box center [443, 286] width 70 height 8
click at [191, 312] on div "Inplannen zonder bericht" at bounding box center [191, 311] width 73 height 8
click at [188, 313] on div "Bericht opstellen Inplannen zonder bericht" at bounding box center [143, 310] width 213 height 24
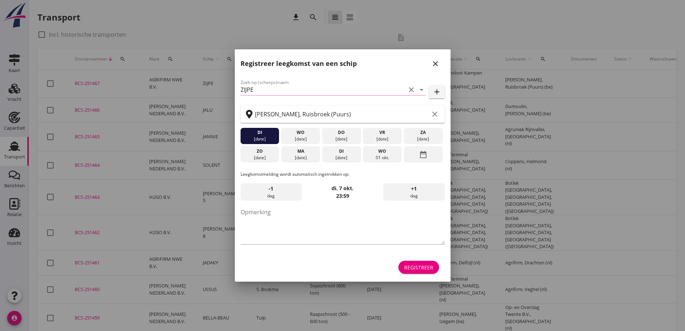
click at [437, 61] on icon "close" at bounding box center [435, 63] width 9 height 9
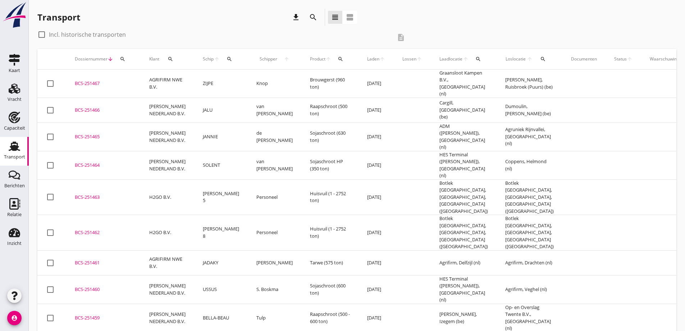
click at [107, 85] on div "BCS-251467" at bounding box center [103, 83] width 57 height 7
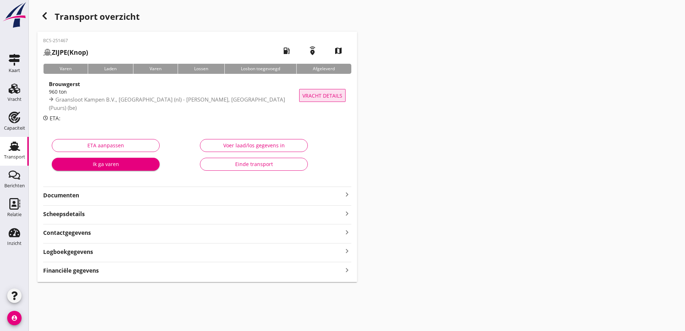
click at [316, 95] on span "Vracht details" at bounding box center [323, 96] width 40 height 8
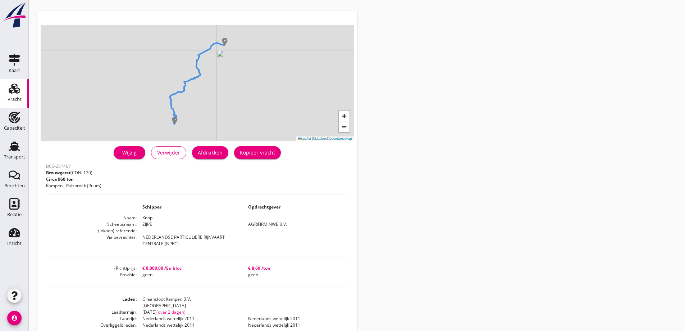
scroll to position [14, 0]
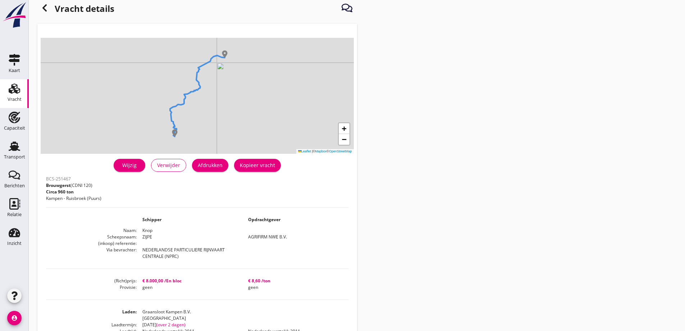
click at [202, 167] on div "Afdrukken" at bounding box center [210, 165] width 25 height 8
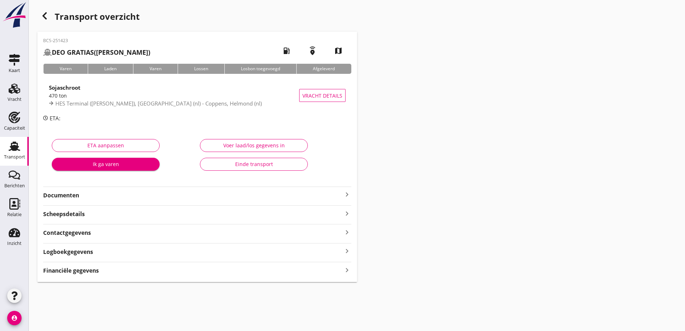
click at [68, 191] on strong "Documenten" at bounding box center [193, 195] width 300 height 8
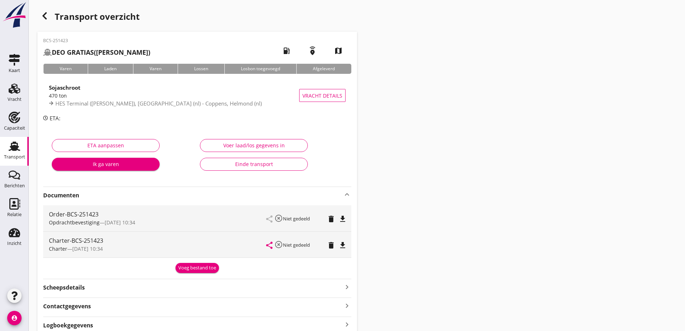
click at [194, 272] on button "Voeg bestand toe" at bounding box center [198, 268] width 44 height 10
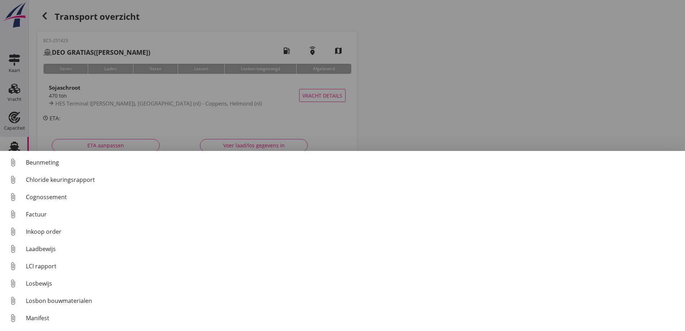
click at [47, 188] on link "attach_file Cognossement" at bounding box center [342, 196] width 685 height 17
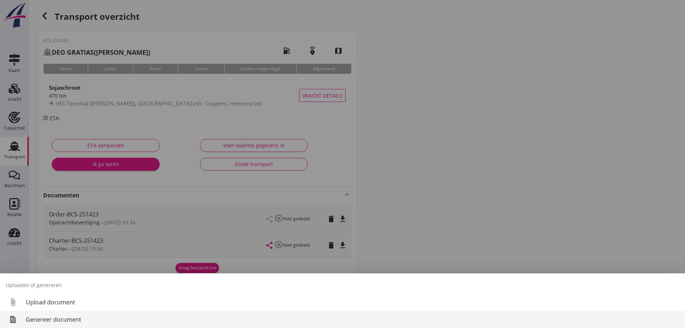
click at [74, 324] on link "restore_page Genereer document" at bounding box center [342, 319] width 685 height 17
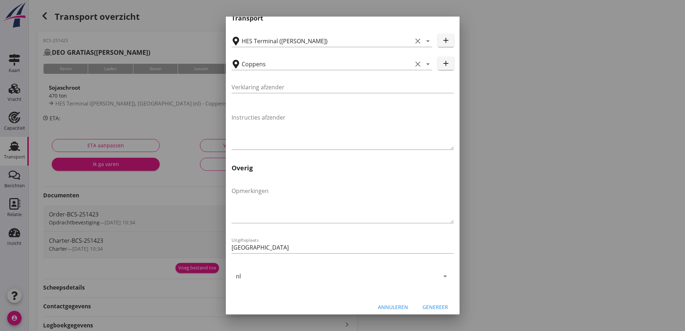
scroll to position [215, 0]
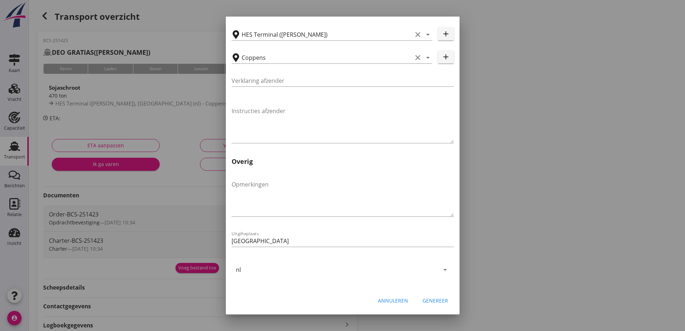
click at [433, 303] on div "Genereer" at bounding box center [436, 300] width 26 height 8
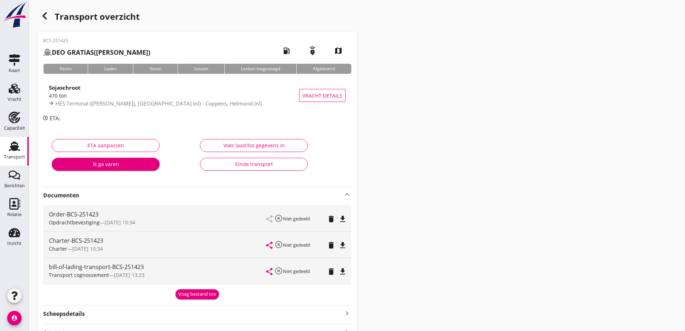
click at [344, 273] on icon "file_download" at bounding box center [343, 271] width 9 height 9
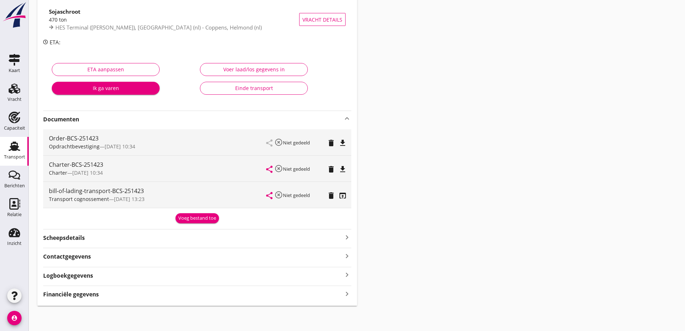
scroll to position [77, 0]
click at [116, 297] on div "Financiële gegevens keyboard_arrow_right" at bounding box center [197, 293] width 308 height 10
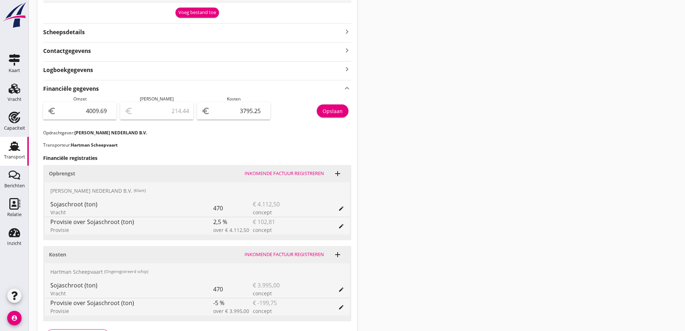
scroll to position [293, 0]
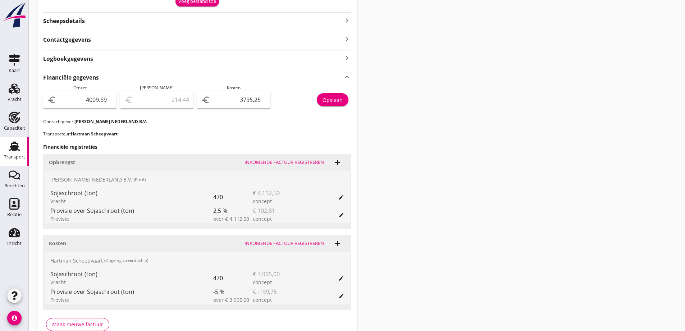
click at [343, 198] on icon "edit" at bounding box center [342, 197] width 6 height 6
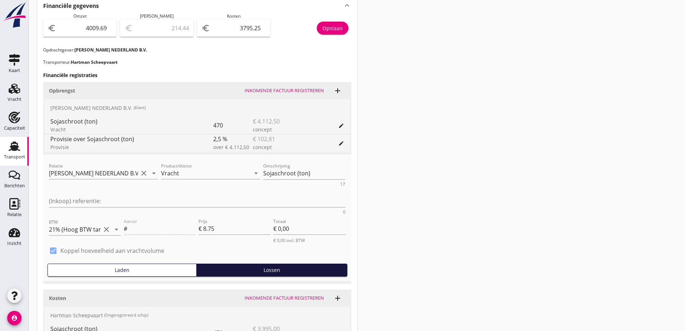
scroll to position [365, 0]
click at [218, 123] on div "470" at bounding box center [233, 124] width 40 height 17
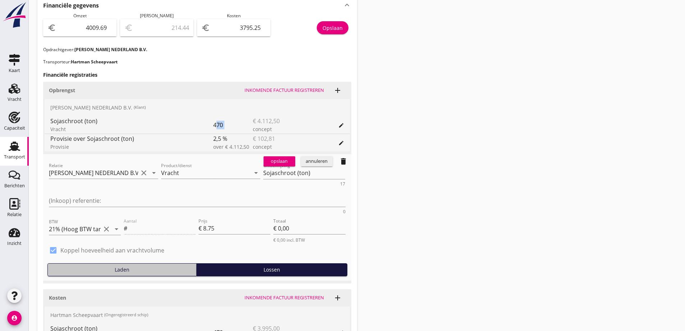
click at [156, 266] on div "Laden" at bounding box center [122, 270] width 143 height 8
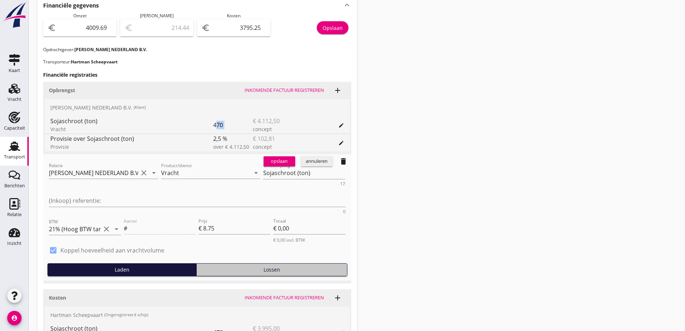
click at [233, 266] on div "Lossen" at bounding box center [272, 270] width 145 height 8
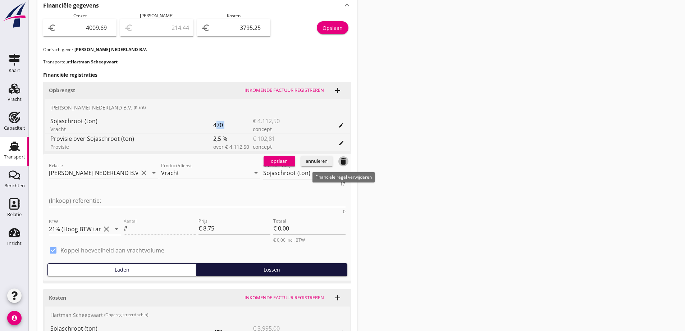
click at [344, 162] on icon "delete" at bounding box center [343, 161] width 9 height 9
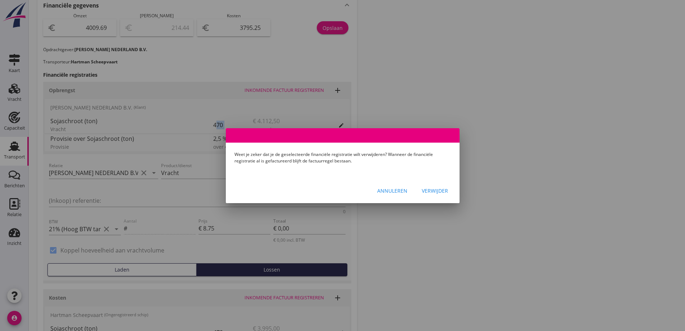
click at [394, 189] on div "Annuleren" at bounding box center [392, 191] width 30 height 8
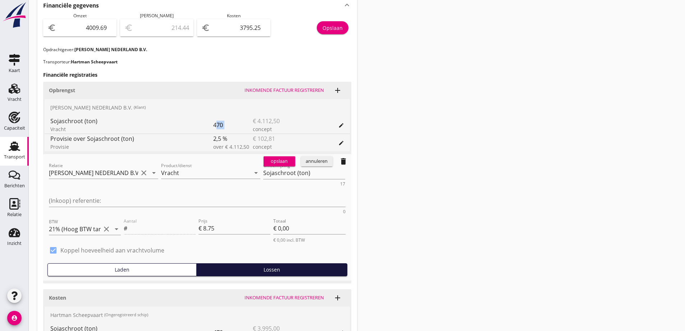
click at [318, 163] on div "annuleren" at bounding box center [317, 161] width 26 height 7
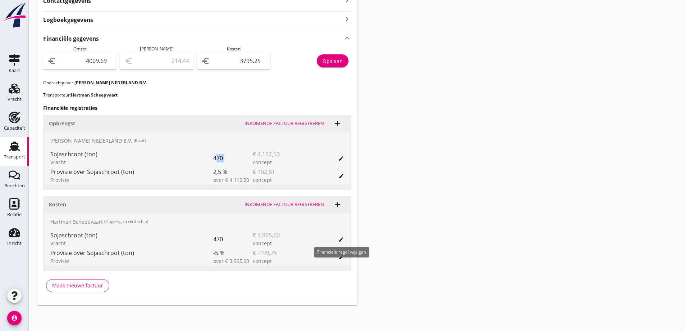
click at [340, 237] on icon "edit" at bounding box center [342, 239] width 6 height 6
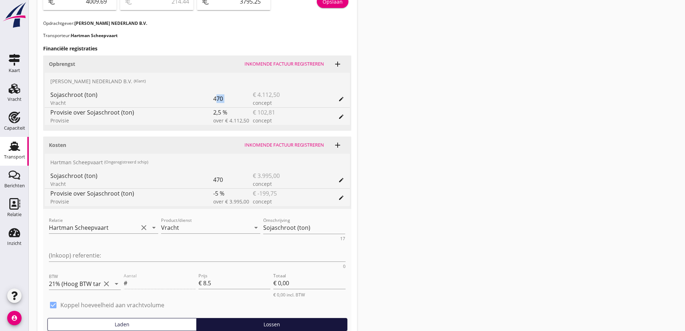
scroll to position [403, 0]
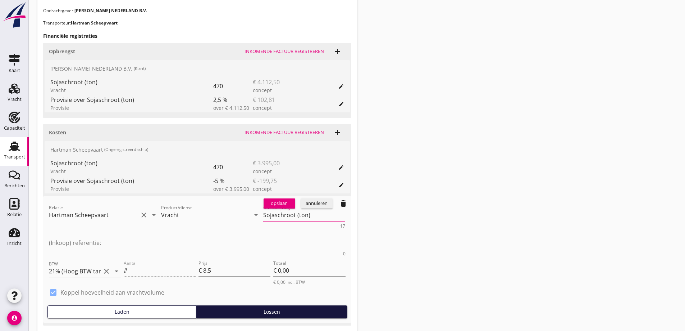
click at [268, 215] on textarea "Sojaschroot (ton)" at bounding box center [304, 215] width 82 height 12
drag, startPoint x: 157, startPoint y: 216, endPoint x: 153, endPoint y: 217, distance: 3.7
click at [161, 216] on input "Vracht" at bounding box center [205, 215] width 89 height 12
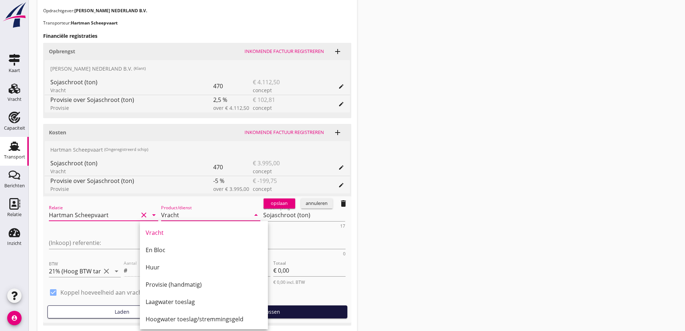
click at [101, 217] on input "Hartman Scheepvaart" at bounding box center [93, 215] width 89 height 12
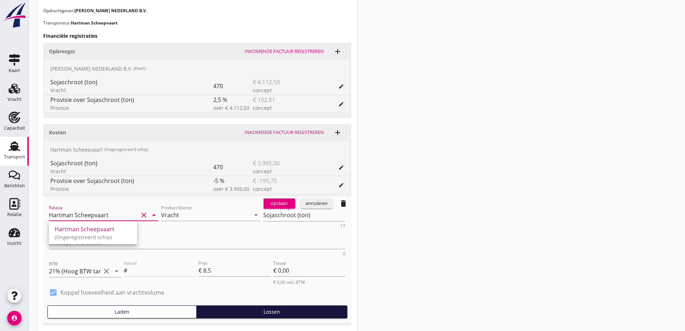
click at [101, 217] on input "Hartman Scheepvaart" at bounding box center [93, 215] width 89 height 12
click at [316, 237] on textarea "(Inkoop) referentie:" at bounding box center [197, 243] width 297 height 12
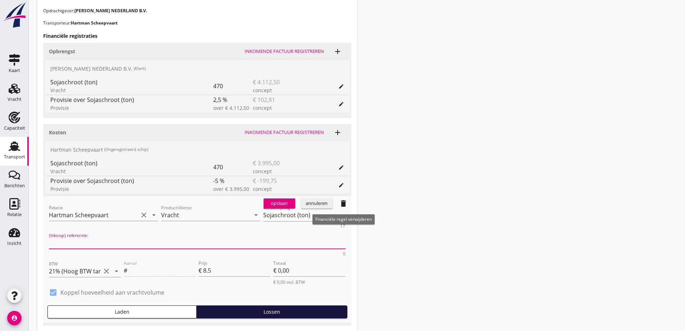
click at [341, 204] on icon "delete" at bounding box center [343, 203] width 9 height 9
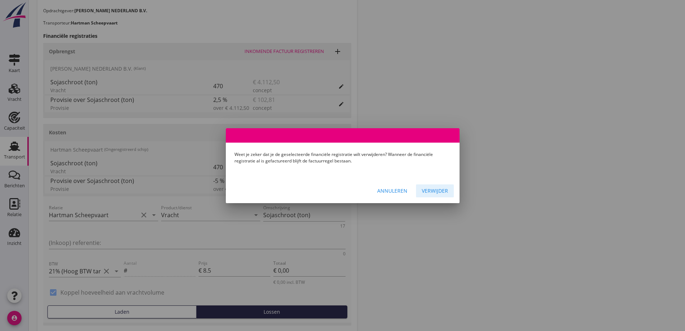
click at [437, 194] on div "Verwijder" at bounding box center [435, 191] width 26 height 8
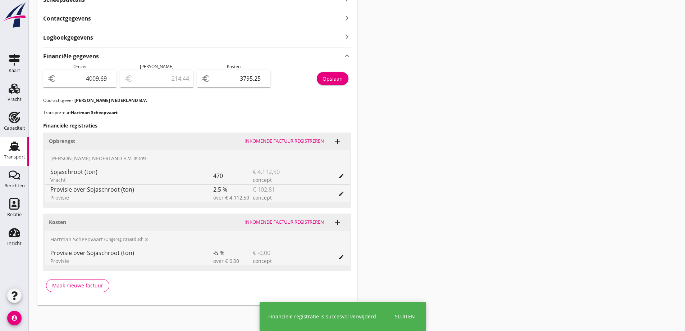
scroll to position [314, 0]
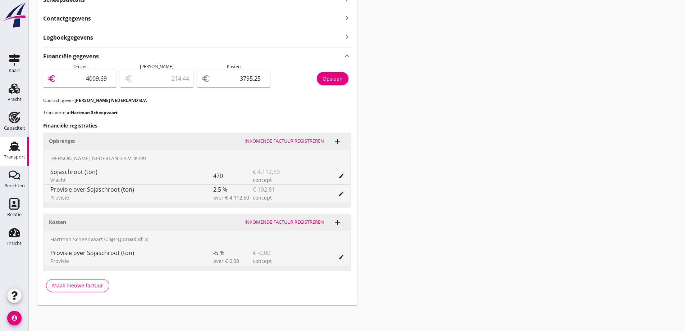
drag, startPoint x: 80, startPoint y: 76, endPoint x: 252, endPoint y: 85, distance: 171.9
click at [81, 76] on input "4009.69" at bounding box center [85, 79] width 55 height 12
drag, startPoint x: 238, startPoint y: 79, endPoint x: 289, endPoint y: 90, distance: 52.6
click at [289, 90] on div "Omzet euro 4009.69 Marge euro 214.44 Kosten euro 3795.25 Opslaan" at bounding box center [197, 80] width 308 height 34
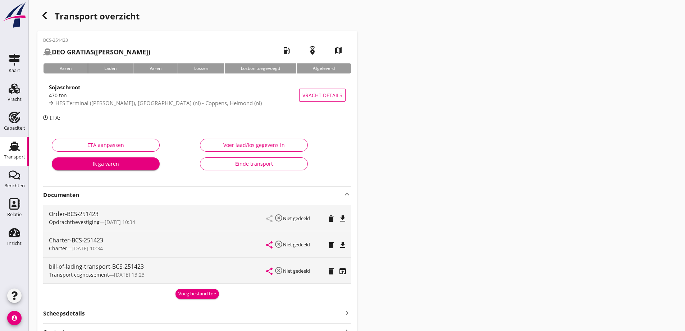
scroll to position [0, 0]
click at [20, 154] on div "Transport" at bounding box center [14, 156] width 21 height 5
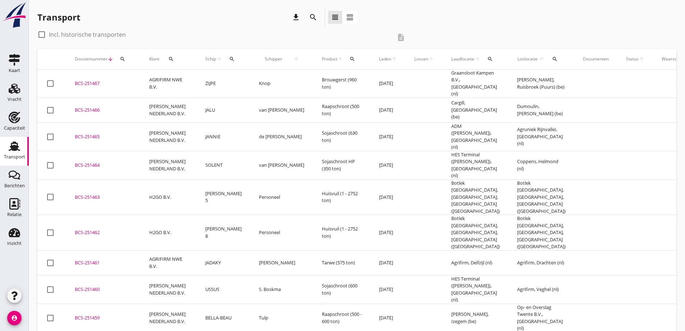
click at [107, 81] on div "BCS-251467" at bounding box center [103, 83] width 57 height 7
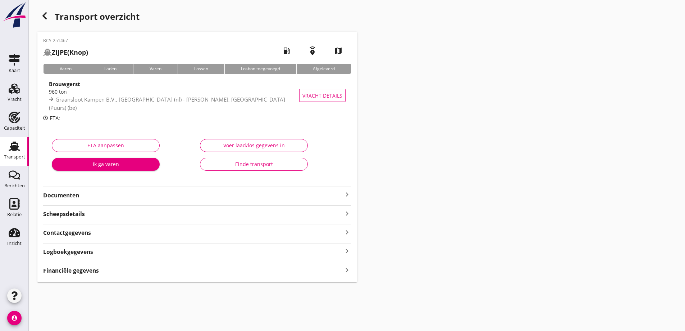
click at [89, 198] on strong "Documenten" at bounding box center [193, 195] width 300 height 8
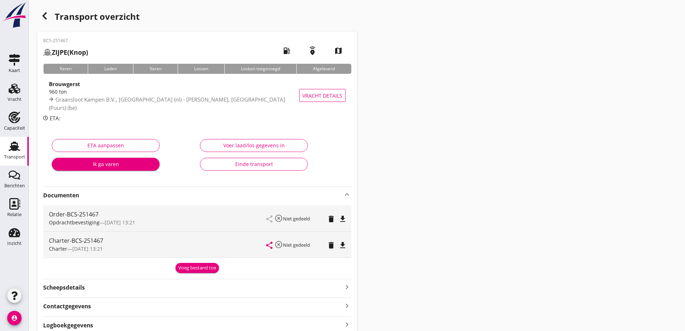
scroll to position [36, 0]
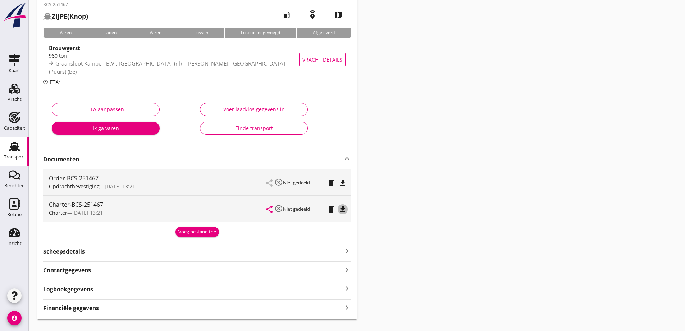
click at [345, 211] on icon "file_download" at bounding box center [343, 209] width 9 height 9
click at [196, 232] on div "Voeg bestand toe" at bounding box center [197, 231] width 38 height 7
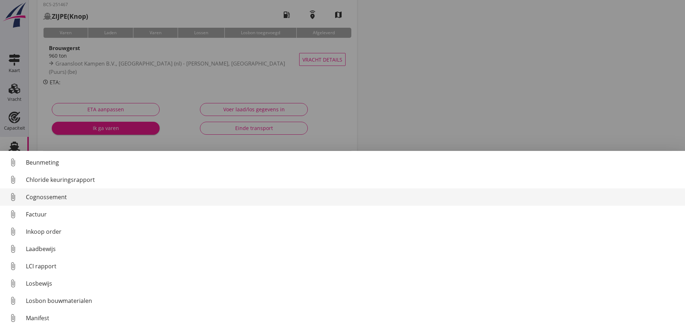
click at [44, 195] on div "Cognossement" at bounding box center [353, 197] width 654 height 9
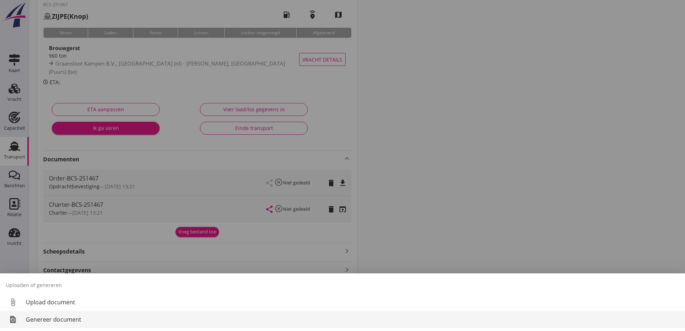
click at [40, 323] on div "Genereer document" at bounding box center [353, 319] width 654 height 9
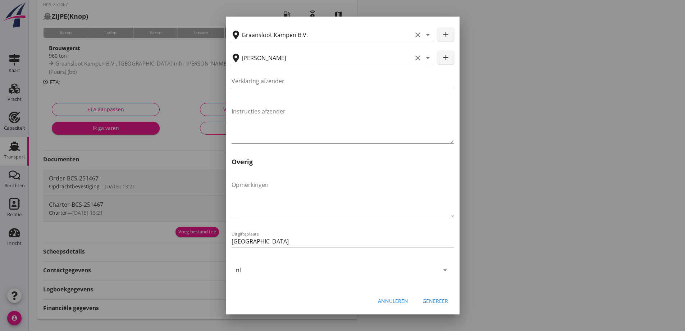
scroll to position [215, 0]
click at [431, 299] on div "Genereer" at bounding box center [436, 300] width 26 height 8
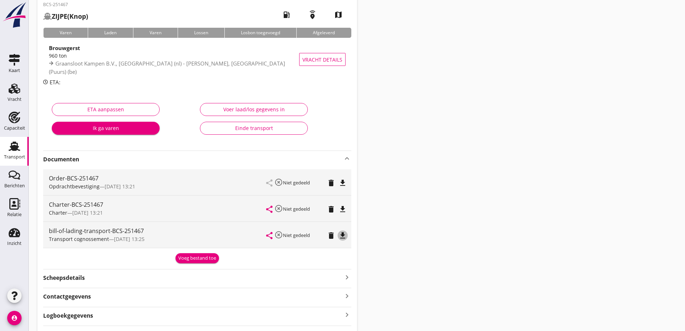
click at [343, 238] on icon "file_download" at bounding box center [343, 235] width 9 height 9
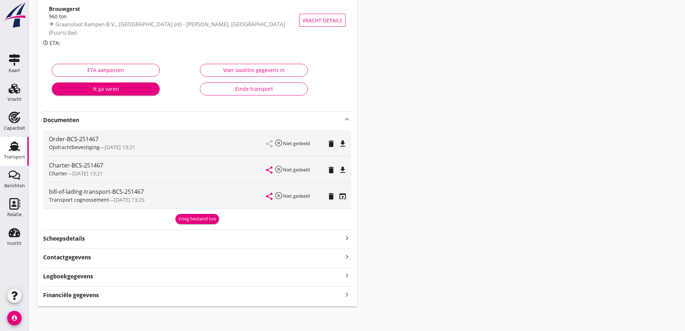
scroll to position [77, 0]
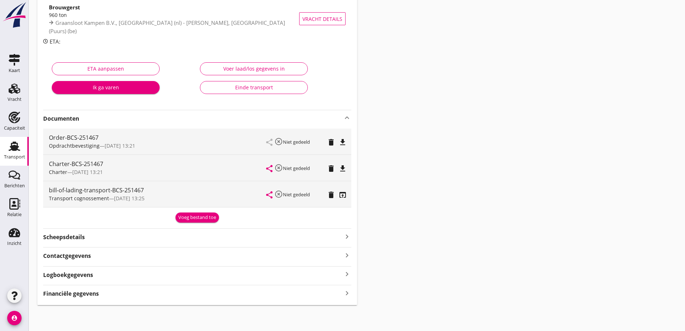
click at [112, 302] on div "BCS-251467 ZIJPE (Knop) local_gas_station emergency_share map Varen Laden Varen…" at bounding box center [197, 130] width 320 height 350
click at [109, 299] on div "BCS-251467 ZIJPE (Knop) local_gas_station emergency_share map Varen Laden Varen…" at bounding box center [197, 130] width 320 height 350
click at [107, 294] on div "Financiële gegevens keyboard_arrow_right" at bounding box center [197, 293] width 308 height 10
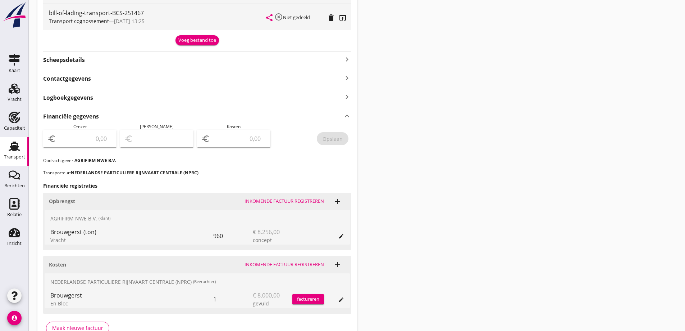
scroll to position [257, 0]
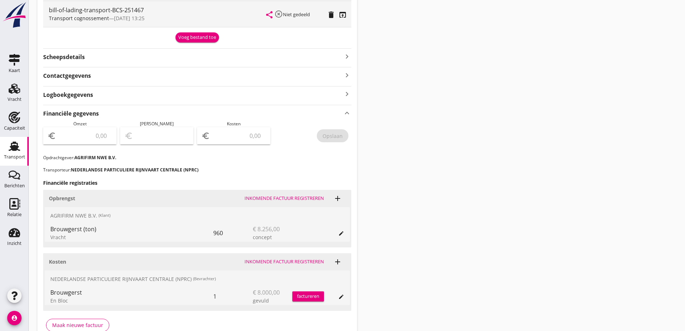
click at [103, 139] on input "number" at bounding box center [85, 136] width 55 height 12
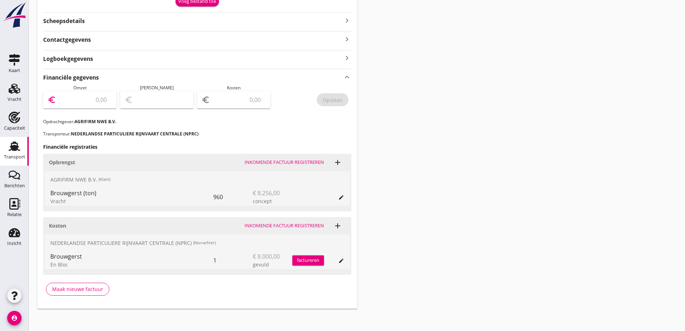
drag, startPoint x: 214, startPoint y: 261, endPoint x: 218, endPoint y: 259, distance: 4.5
click at [217, 261] on div "1" at bounding box center [233, 260] width 40 height 17
click at [76, 100] on input "number" at bounding box center [85, 100] width 55 height 12
type input "8256"
type input "8248.00"
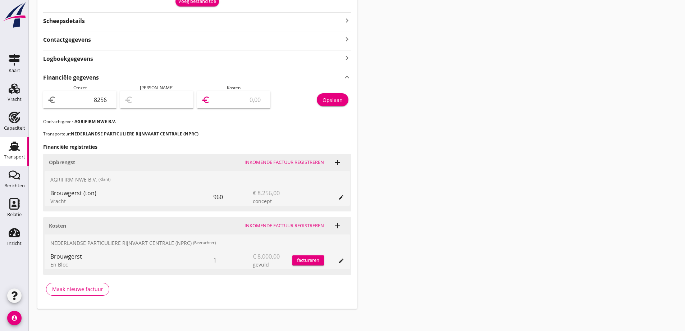
type input "8"
type input "8176.00"
type input "80"
type input "7456.00"
type input "800"
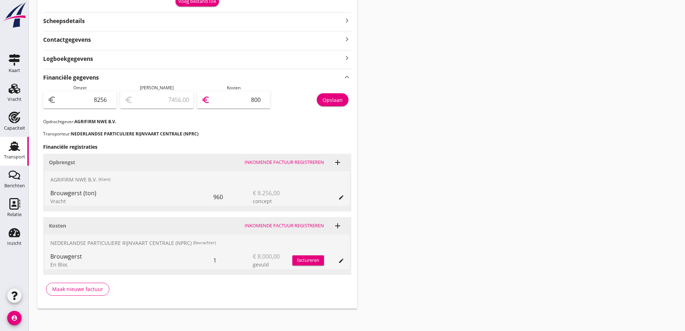
type input "256.00"
type input "8000"
drag, startPoint x: 227, startPoint y: 129, endPoint x: 281, endPoint y: 107, distance: 58.1
click at [227, 129] on div "Financiële gegevens keyboard_arrow_up Omzet euro 8256 Marge euro 256.00 Kosten …" at bounding box center [197, 185] width 308 height 232
click at [332, 104] on button "Opslaan" at bounding box center [333, 99] width 32 height 13
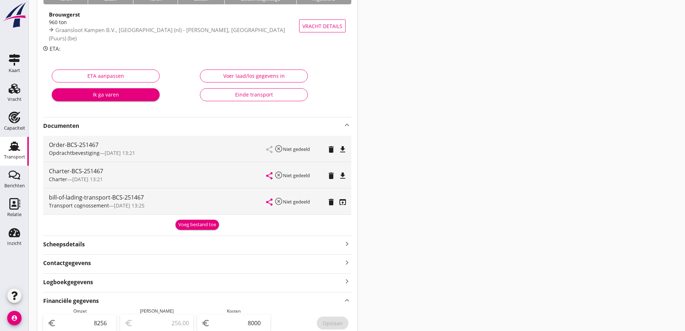
scroll to position [0, 0]
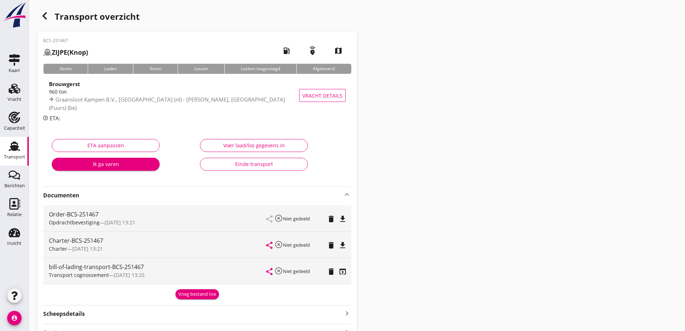
click at [17, 149] on use at bounding box center [15, 145] width 12 height 9
